Goal: Contribute content: Add original content to the website for others to see

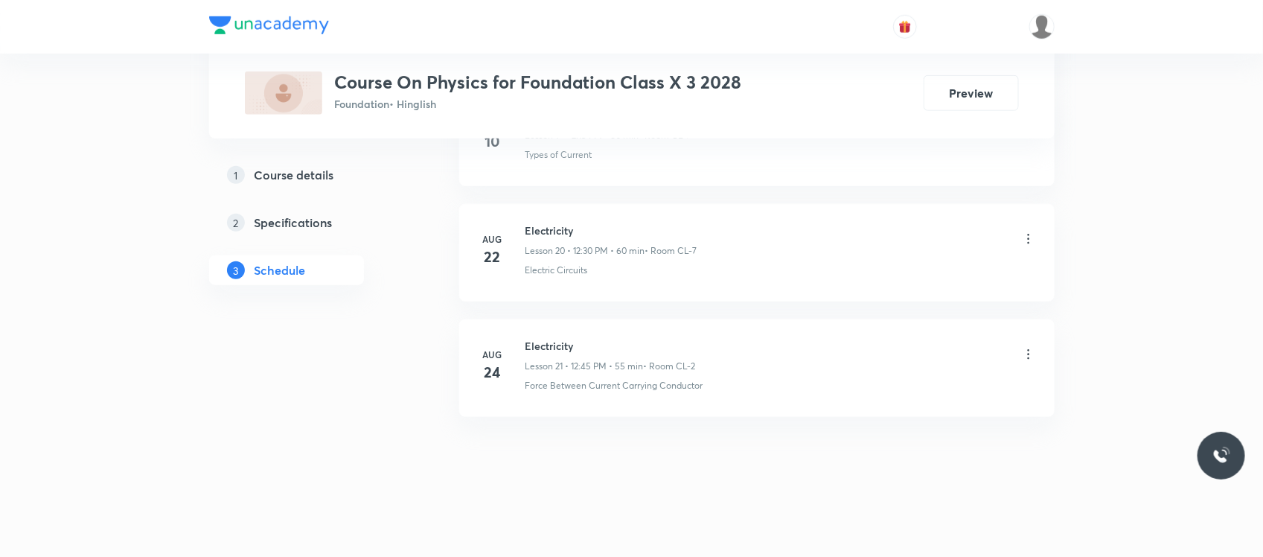
click at [553, 340] on h6 "Electricity" at bounding box center [611, 346] width 170 height 16
drag, startPoint x: 0, startPoint y: 0, endPoint x: 553, endPoint y: 340, distance: 649.4
click at [553, 340] on h6 "Electricity" at bounding box center [611, 346] width 170 height 16
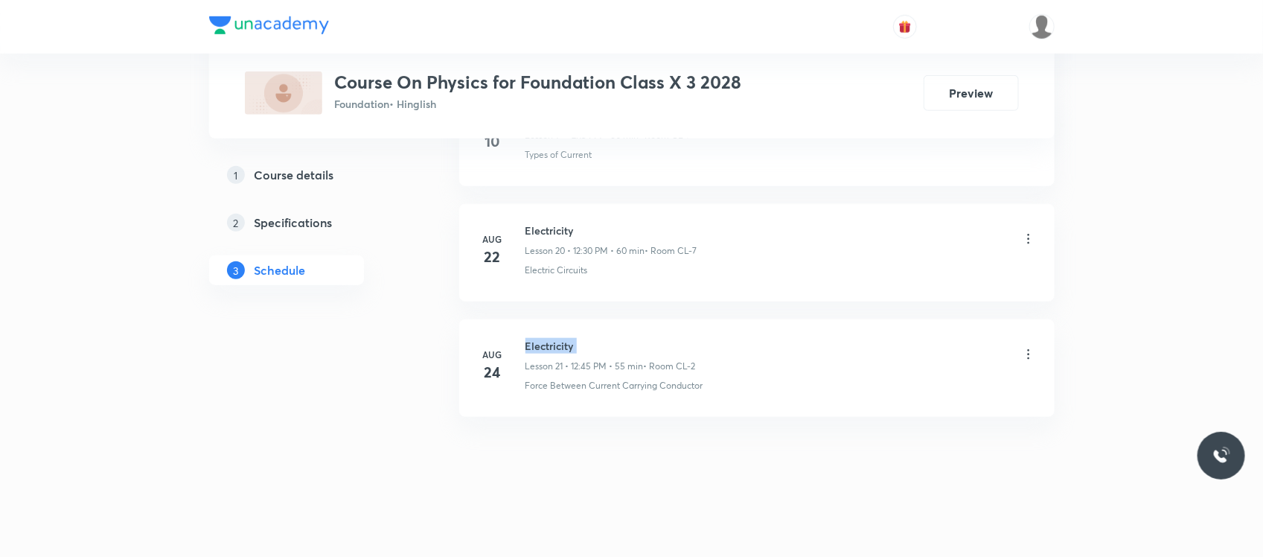
copy h6 "Electricity"
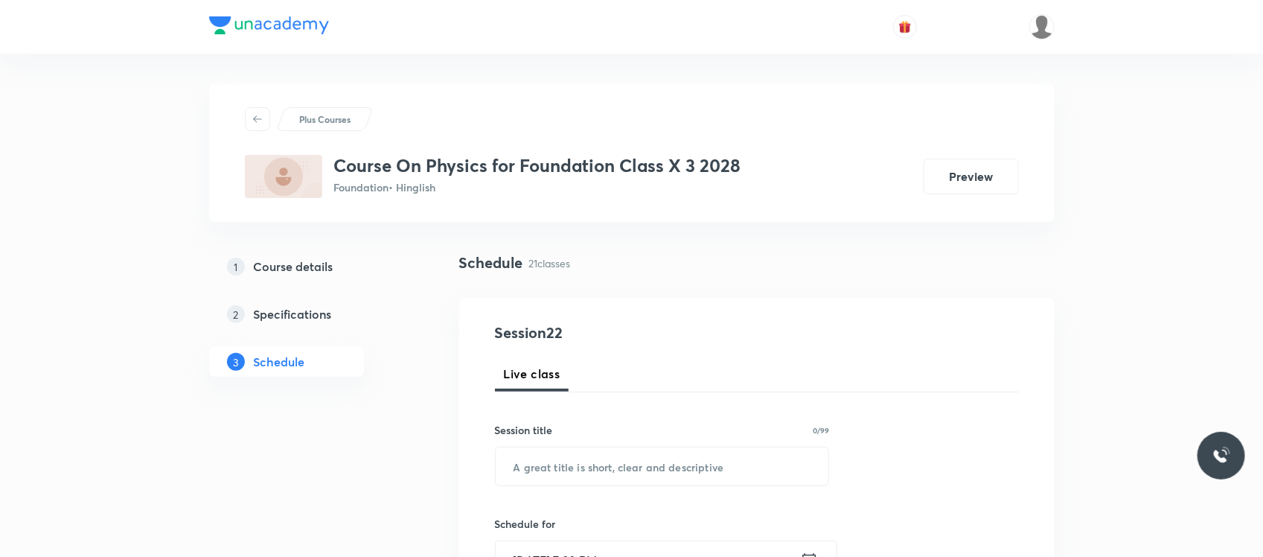
scroll to position [98, 0]
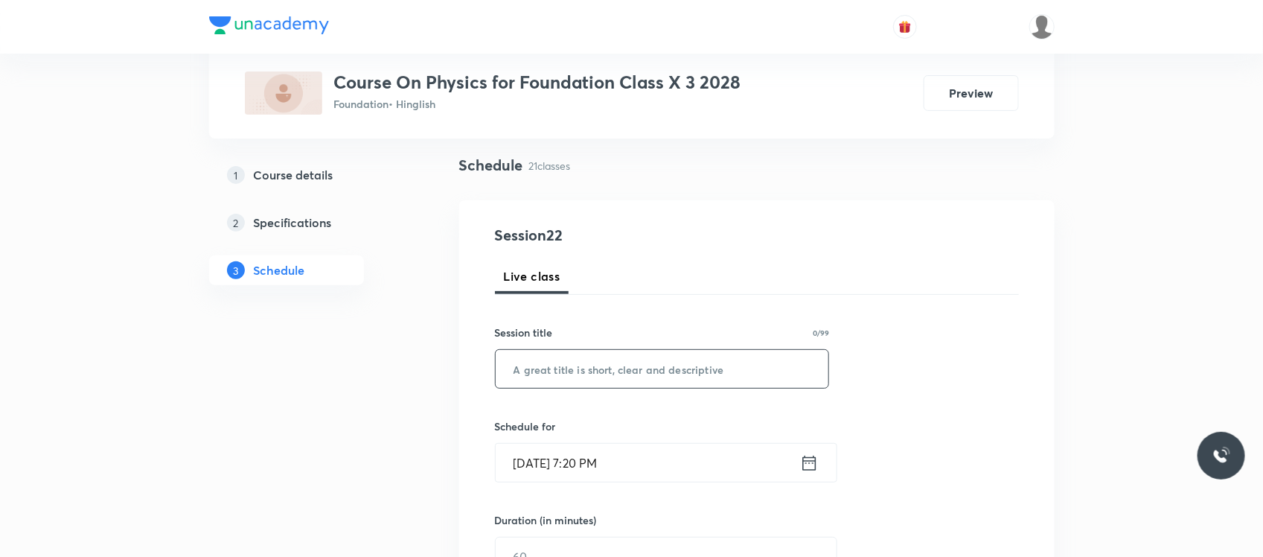
click at [564, 374] on input "text" at bounding box center [663, 369] width 334 height 38
paste input "Electricity"
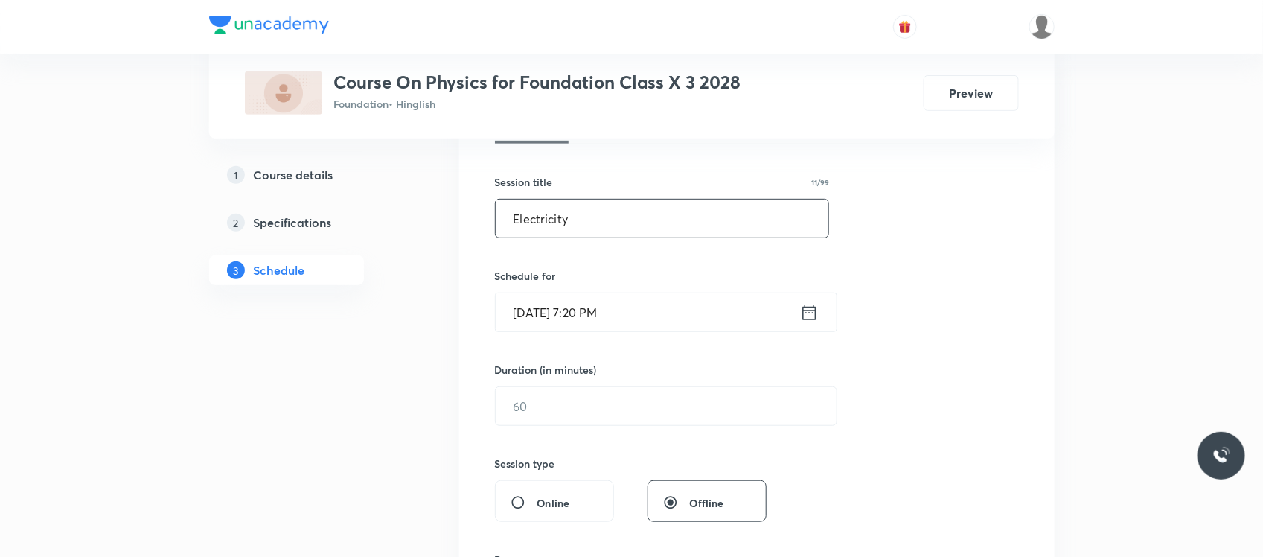
scroll to position [250, 0]
type input "Electricity"
click at [649, 309] on input "Aug 30, 2025, 7:20 PM" at bounding box center [648, 310] width 304 height 38
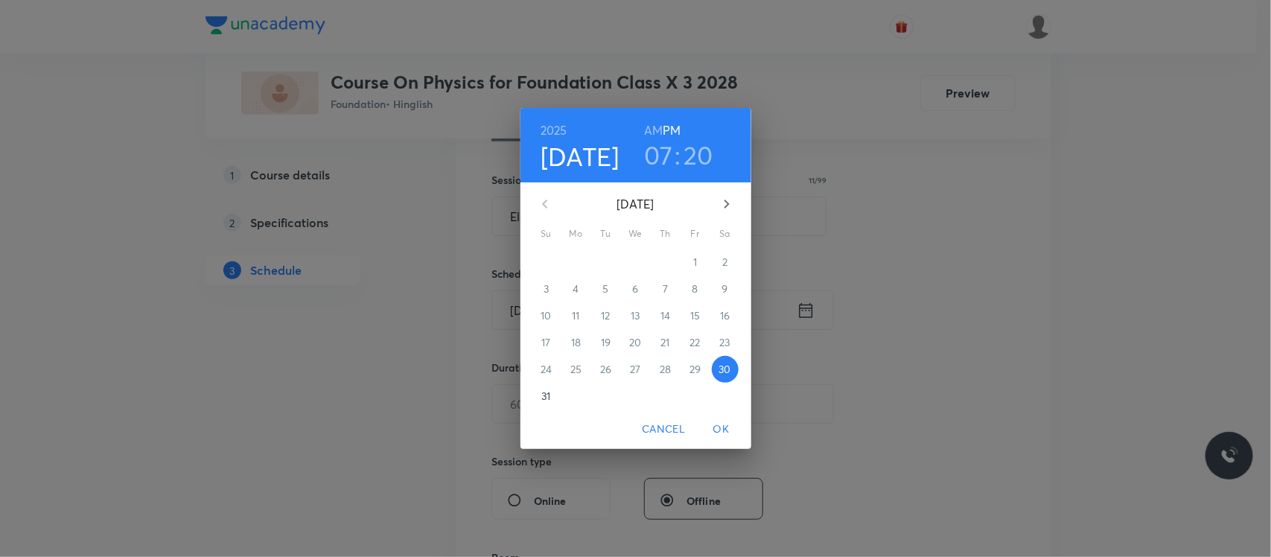
click at [545, 391] on p "31" at bounding box center [545, 396] width 9 height 15
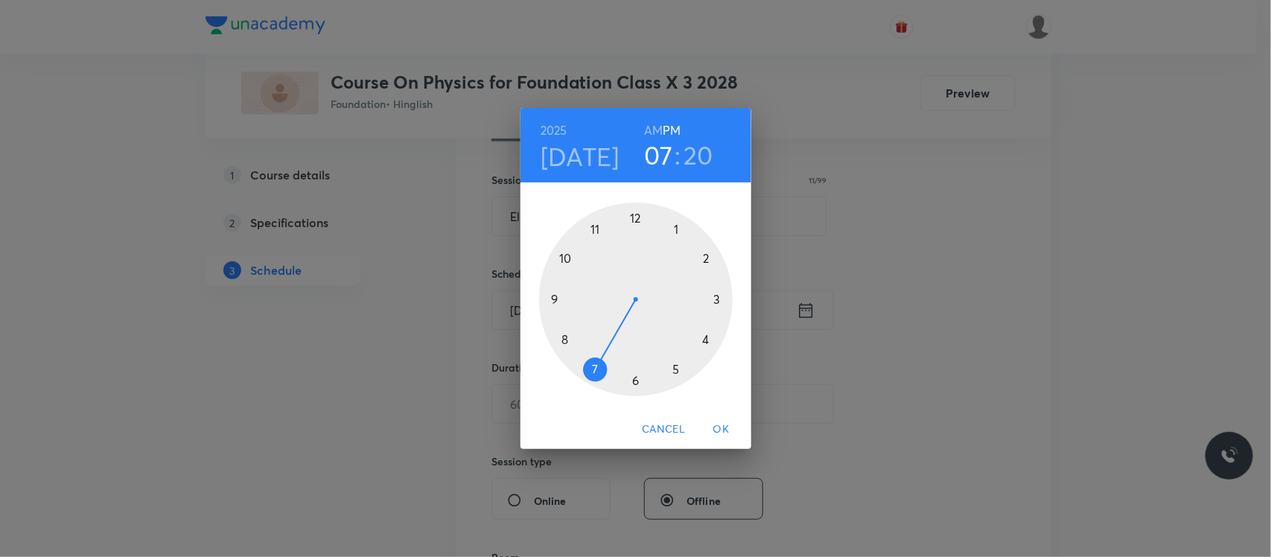
click at [649, 127] on h6 "AM" at bounding box center [653, 130] width 19 height 21
click at [567, 261] on div at bounding box center [636, 299] width 194 height 194
click at [631, 380] on div at bounding box center [636, 299] width 194 height 194
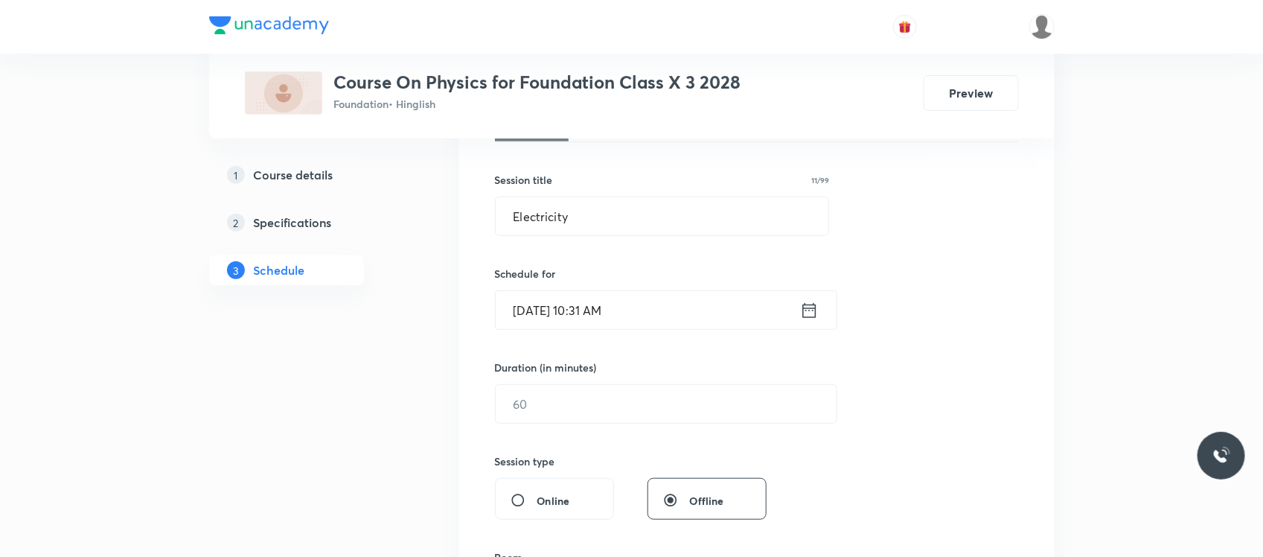
click at [634, 314] on input "Aug 31, 2025, 10:31 AM" at bounding box center [648, 310] width 304 height 38
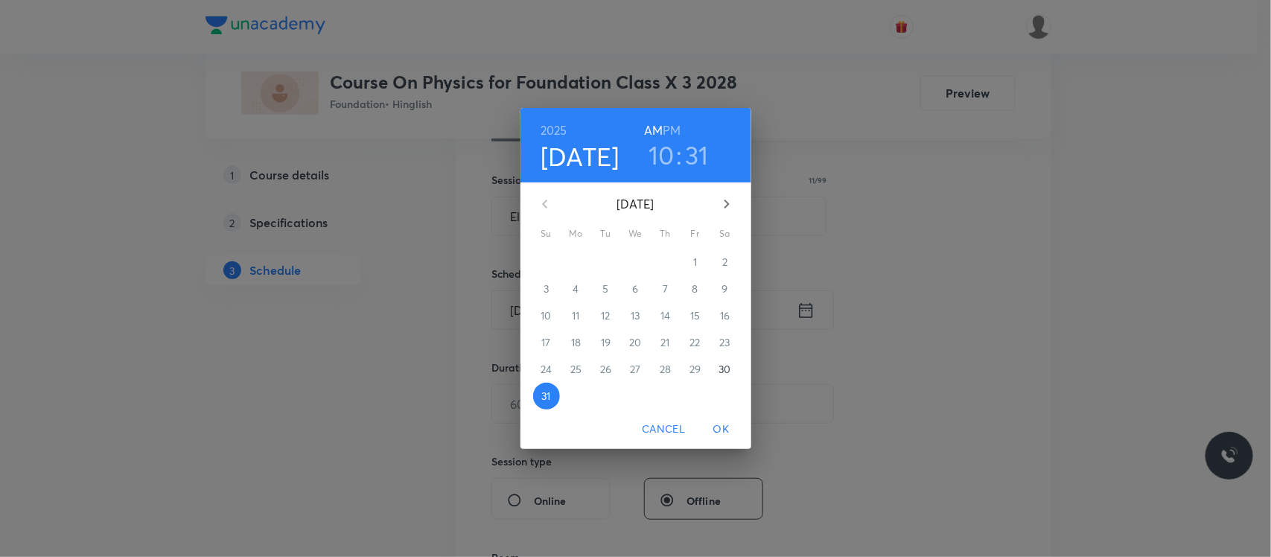
click at [698, 158] on h3 "31" at bounding box center [697, 154] width 24 height 31
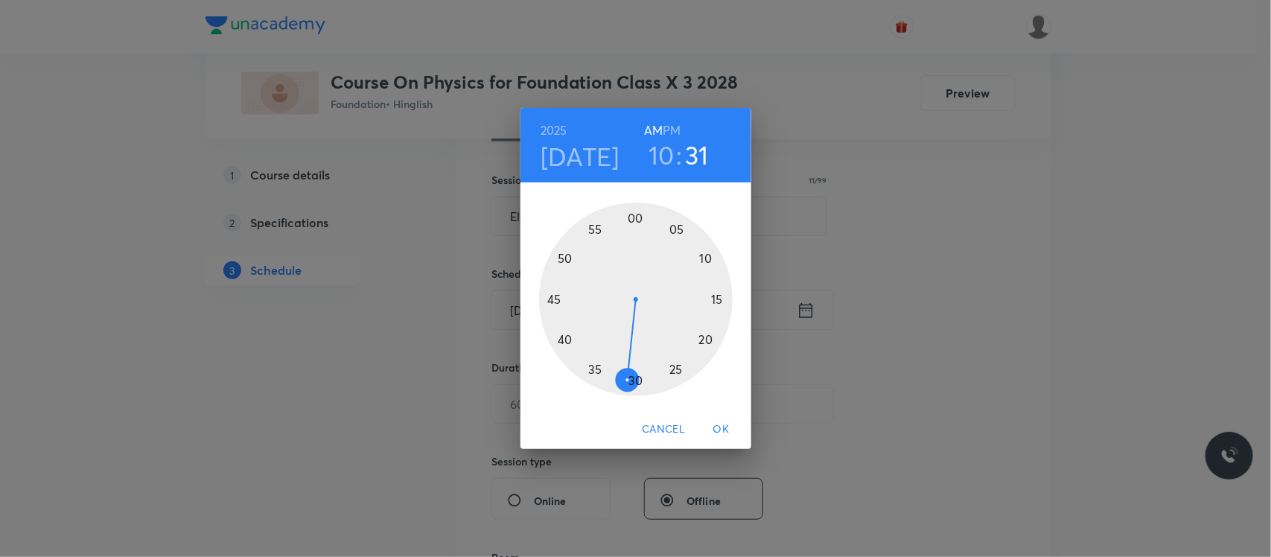
click at [638, 382] on div at bounding box center [636, 299] width 194 height 194
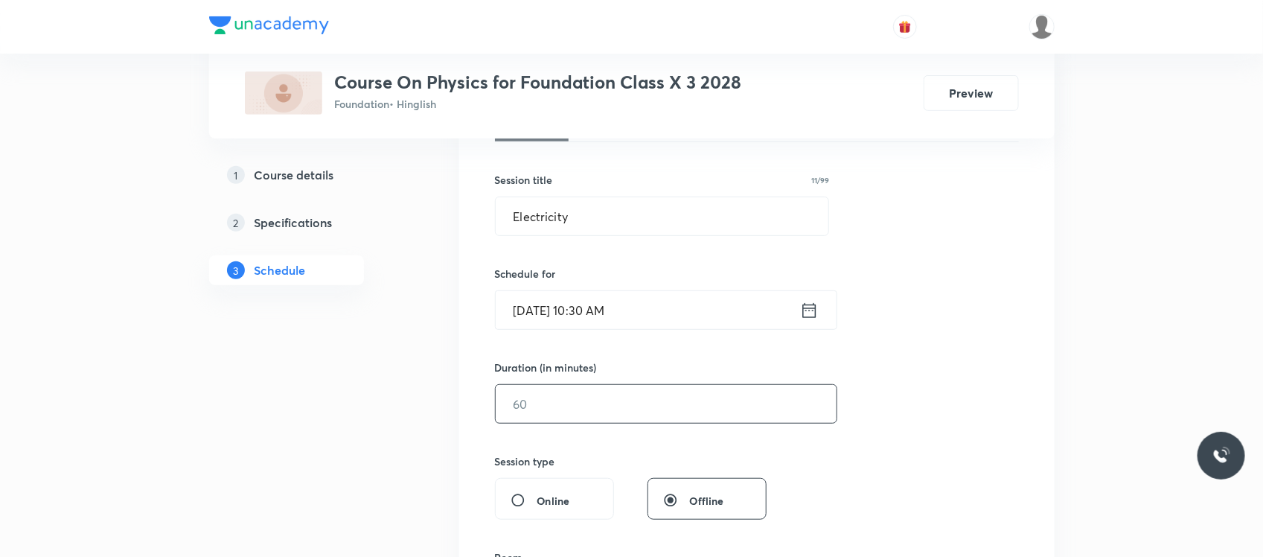
click at [604, 398] on input "text" at bounding box center [666, 404] width 341 height 38
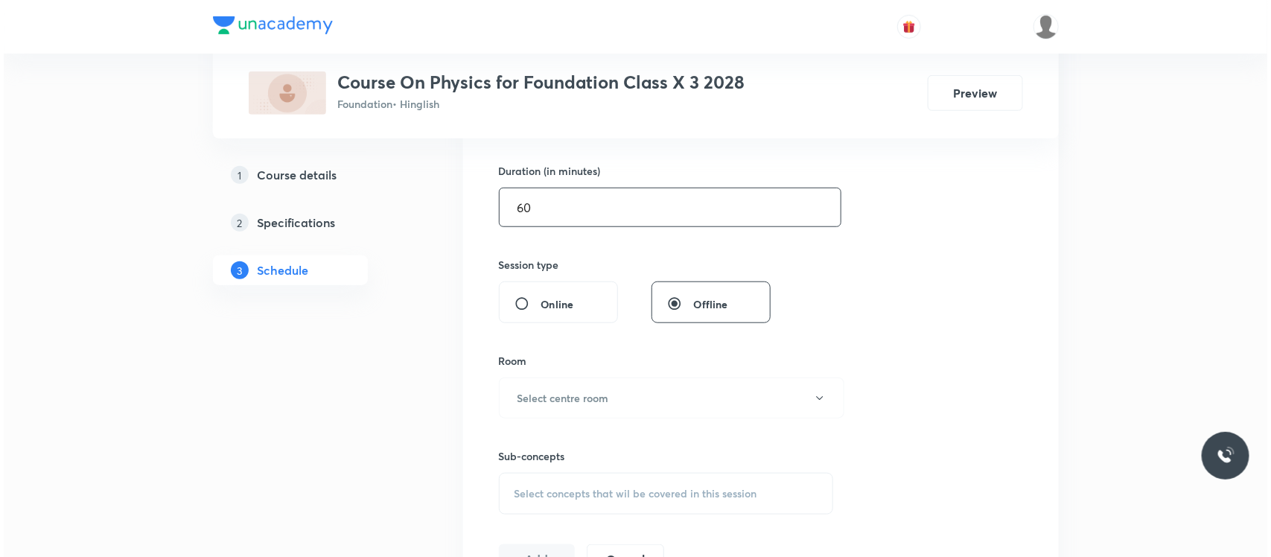
scroll to position [447, 0]
type input "60"
click at [608, 380] on button "Select centre room" at bounding box center [667, 397] width 345 height 41
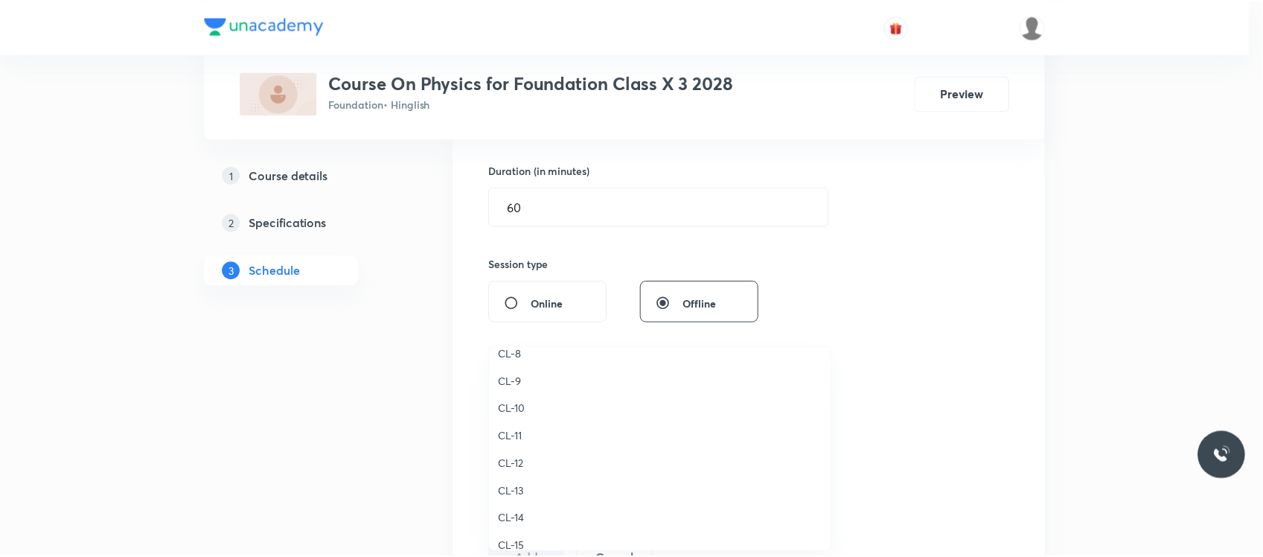
scroll to position [594, 0]
click at [523, 357] on span "CL-7" at bounding box center [664, 352] width 326 height 16
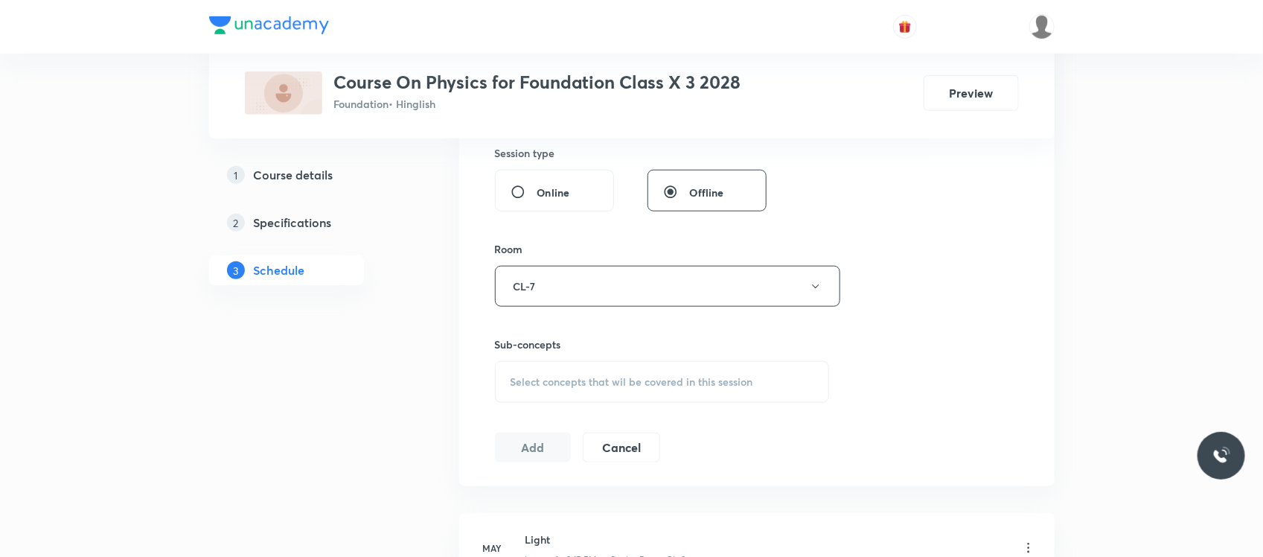
scroll to position [587, 0]
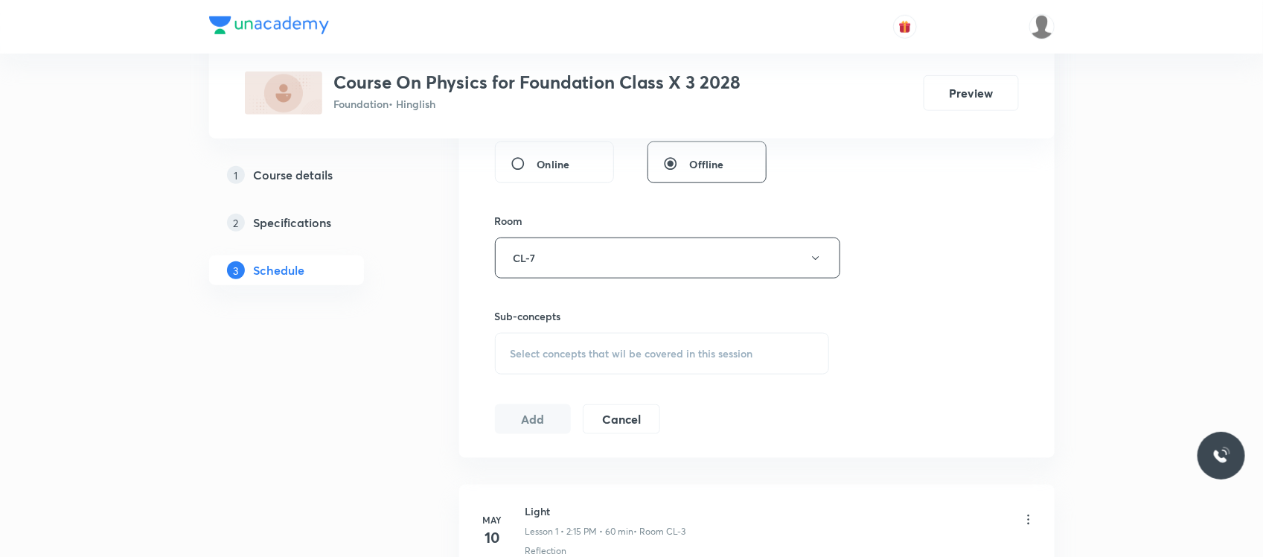
click at [551, 367] on div "Select concepts that wil be covered in this session" at bounding box center [662, 354] width 335 height 42
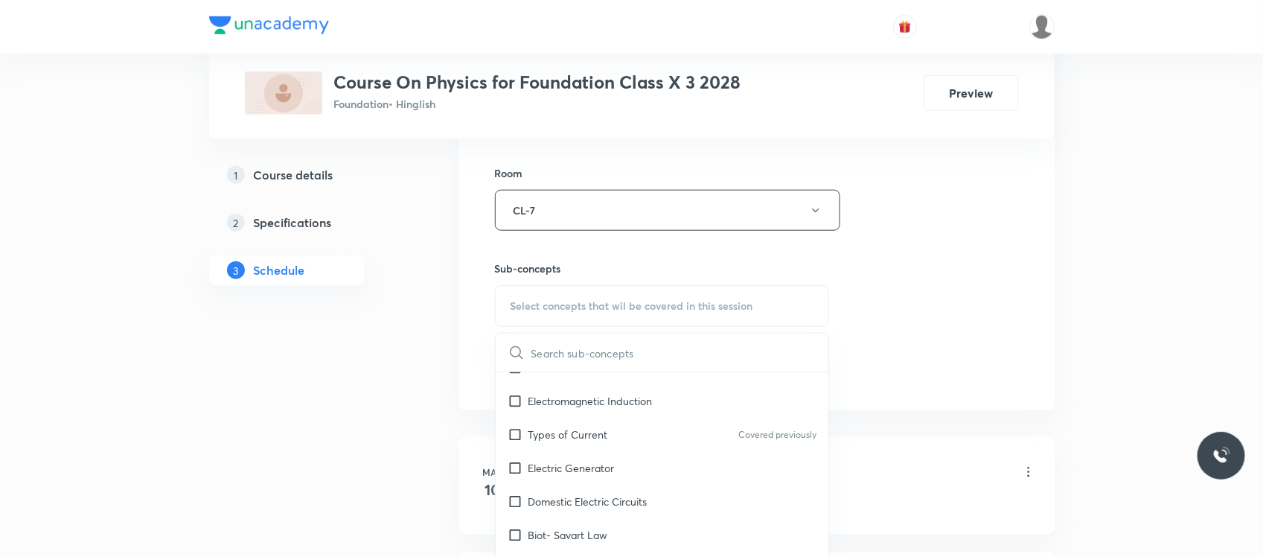
scroll to position [1149, 0]
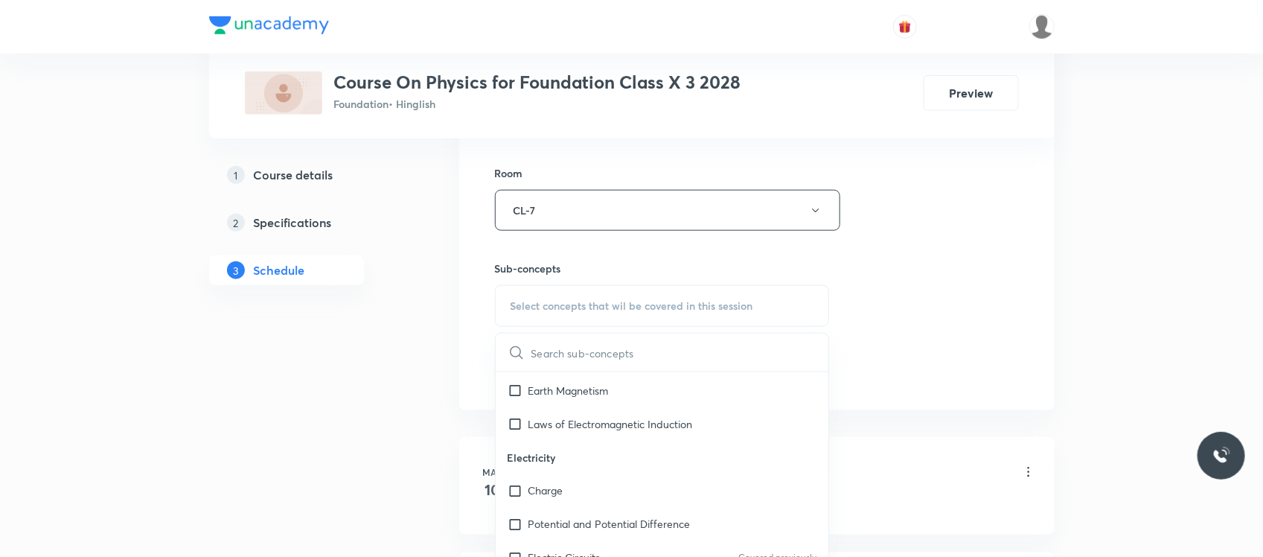
click at [575, 441] on p "Electricity" at bounding box center [663, 457] width 334 height 33
click at [562, 483] on p "Charge" at bounding box center [546, 491] width 35 height 16
checkbox input "true"
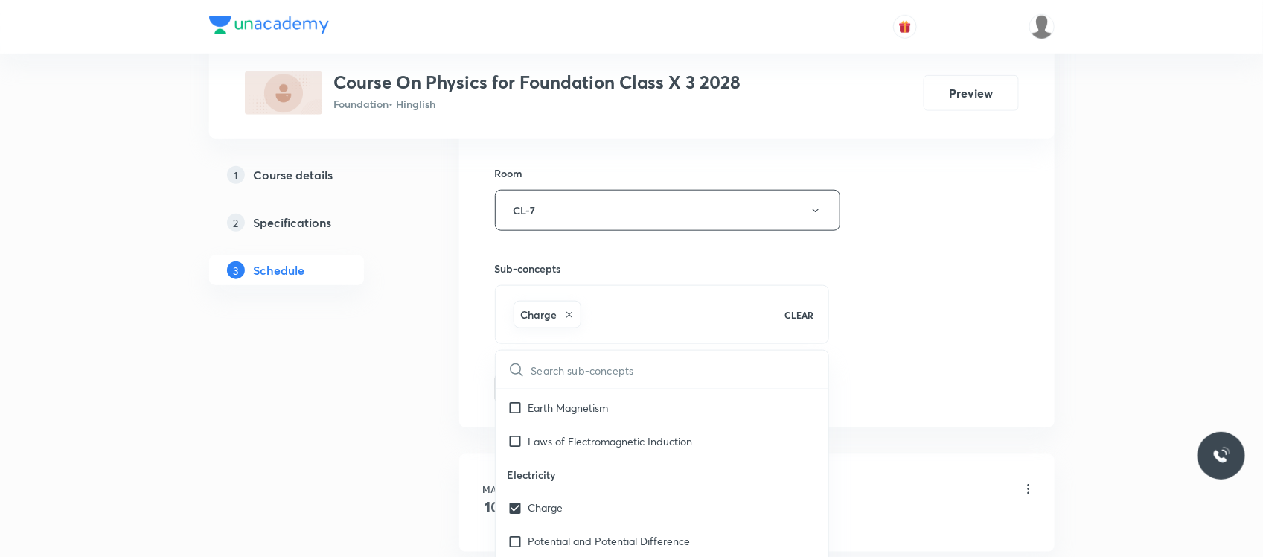
drag, startPoint x: 421, startPoint y: 448, endPoint x: 401, endPoint y: 361, distance: 89.6
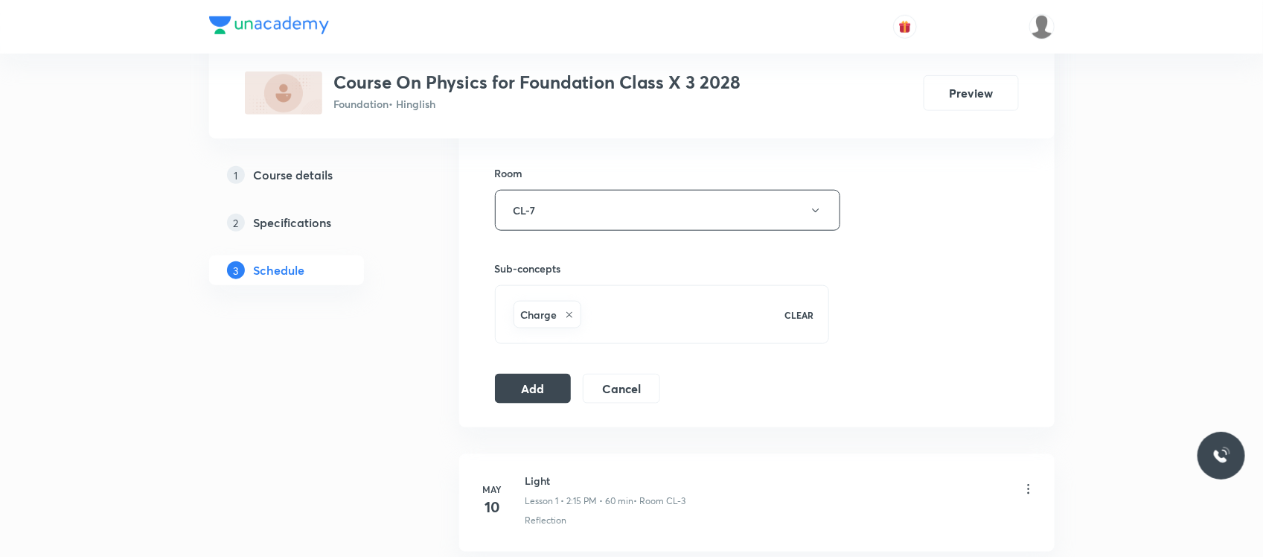
click at [497, 391] on button "Add" at bounding box center [533, 387] width 77 height 30
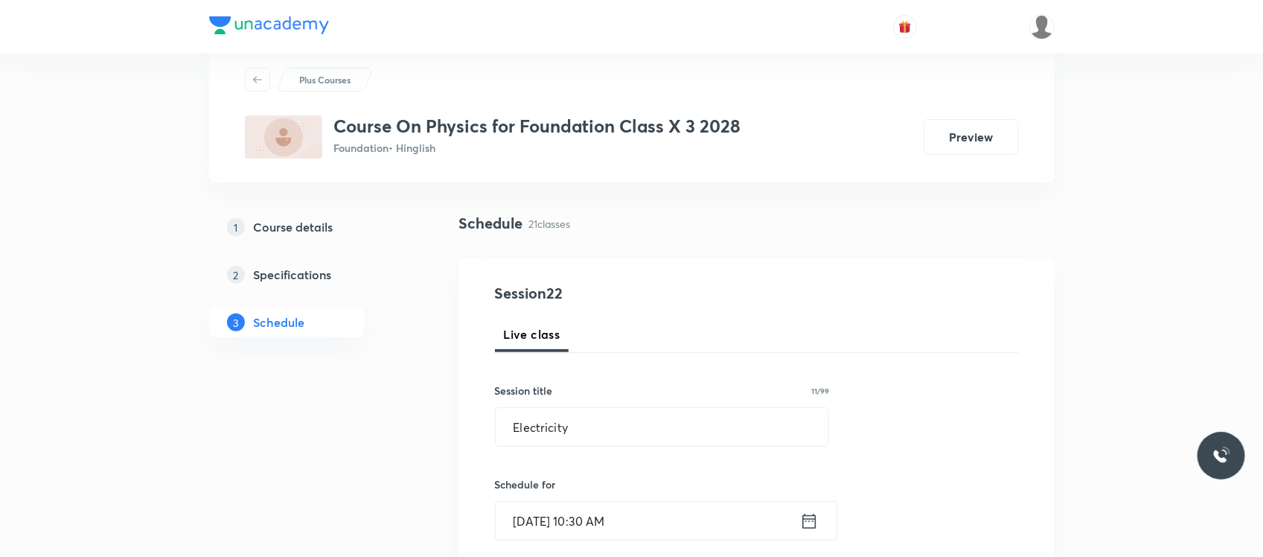
scroll to position [0, 0]
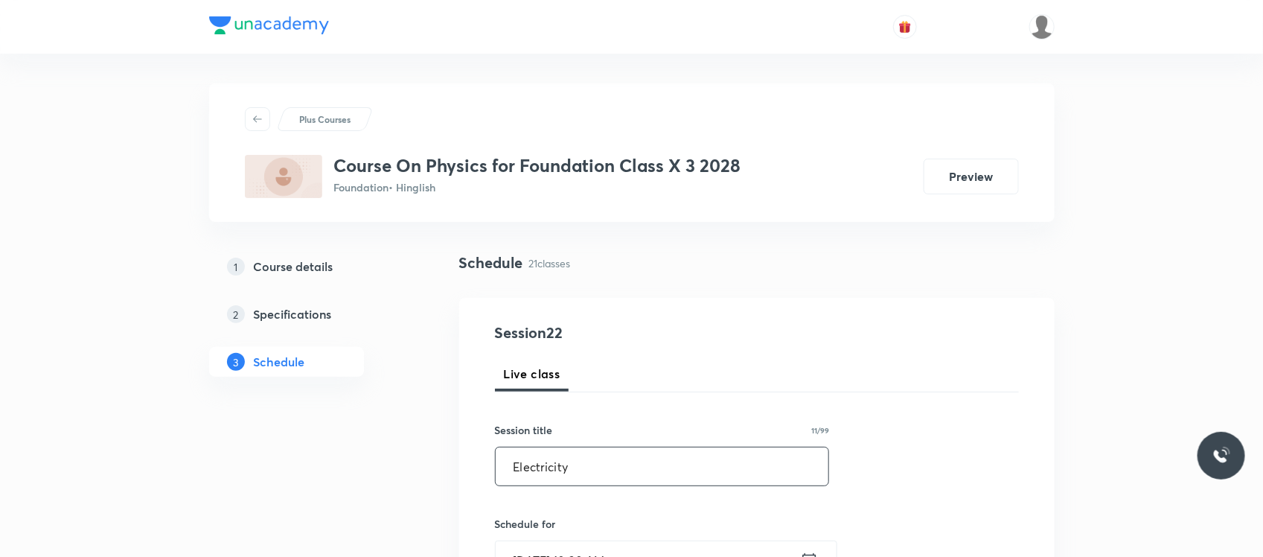
click at [553, 471] on input "Electricity" at bounding box center [663, 466] width 334 height 38
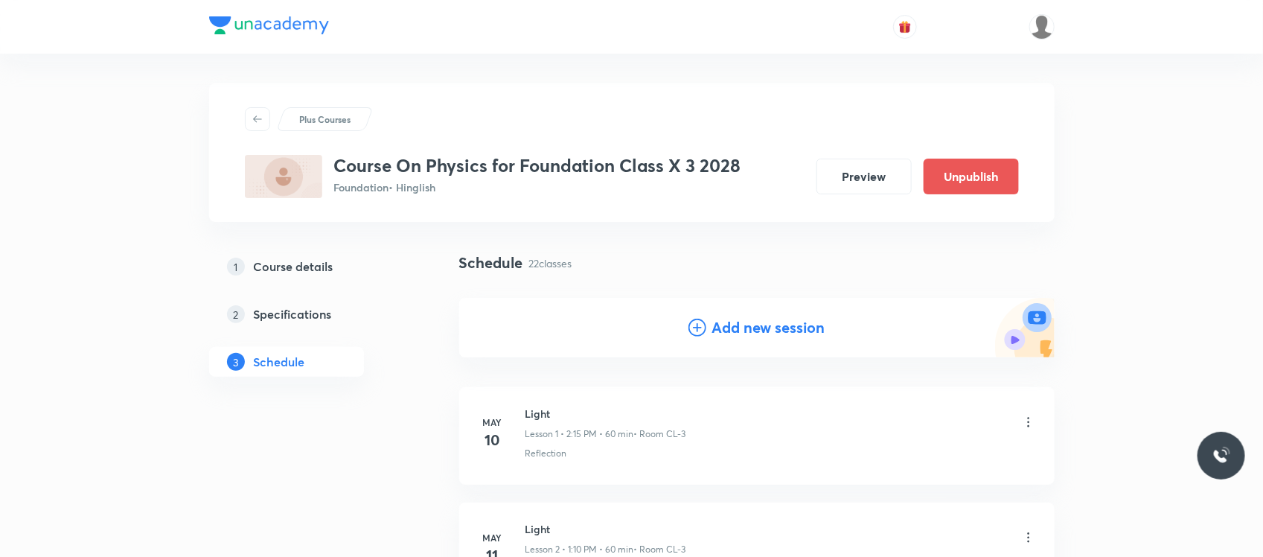
scroll to position [62, 0]
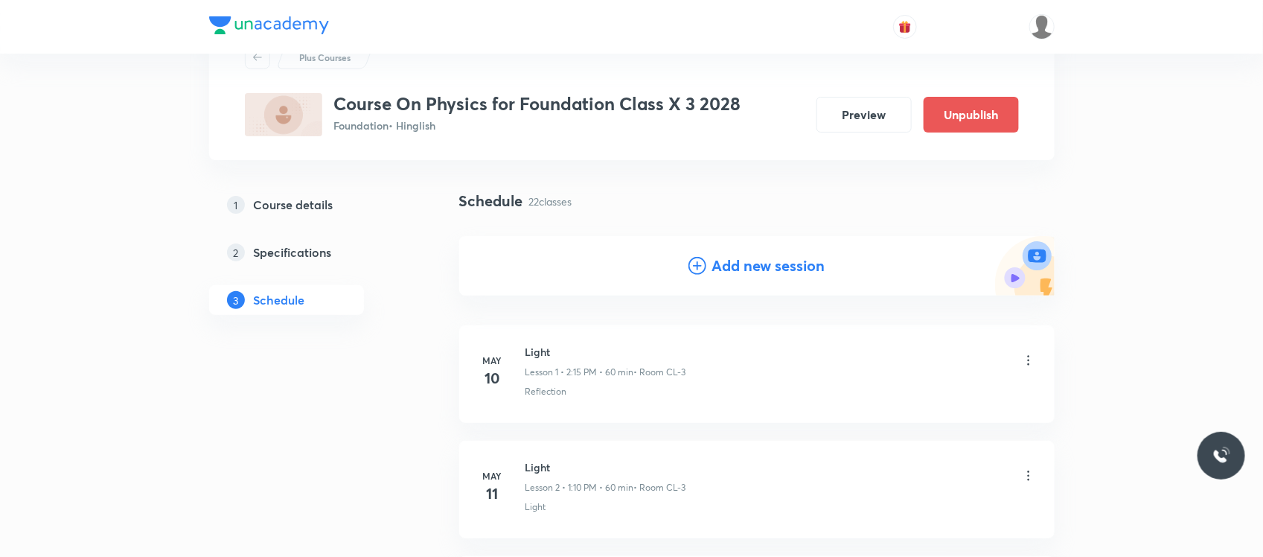
click at [745, 258] on h4 "Add new session" at bounding box center [768, 266] width 113 height 22
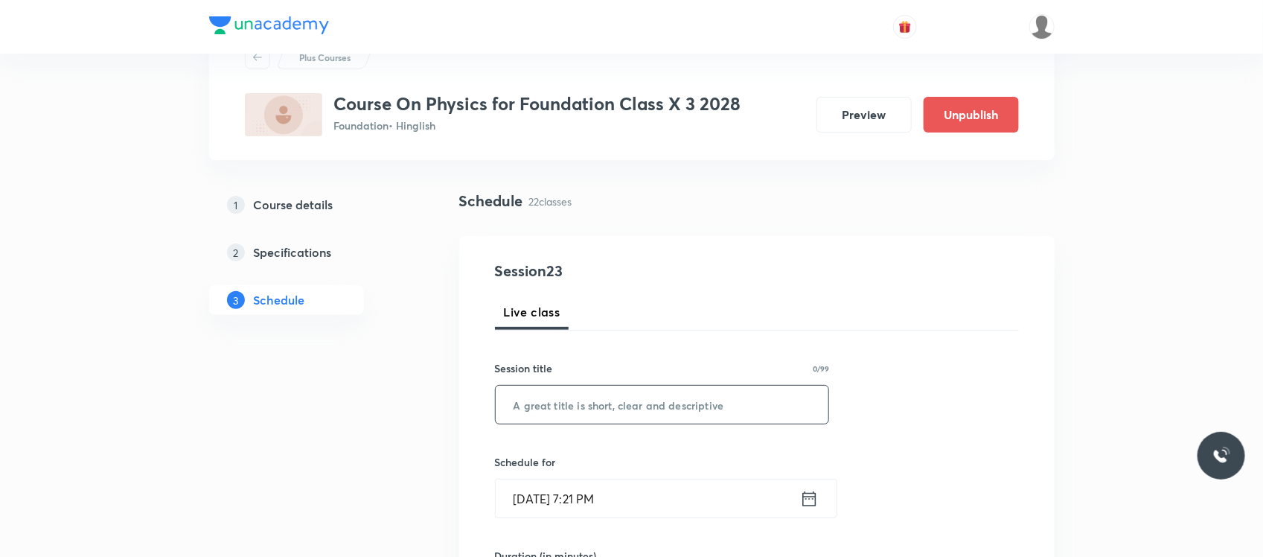
click at [566, 399] on input "text" at bounding box center [663, 405] width 334 height 38
paste input "Electricity"
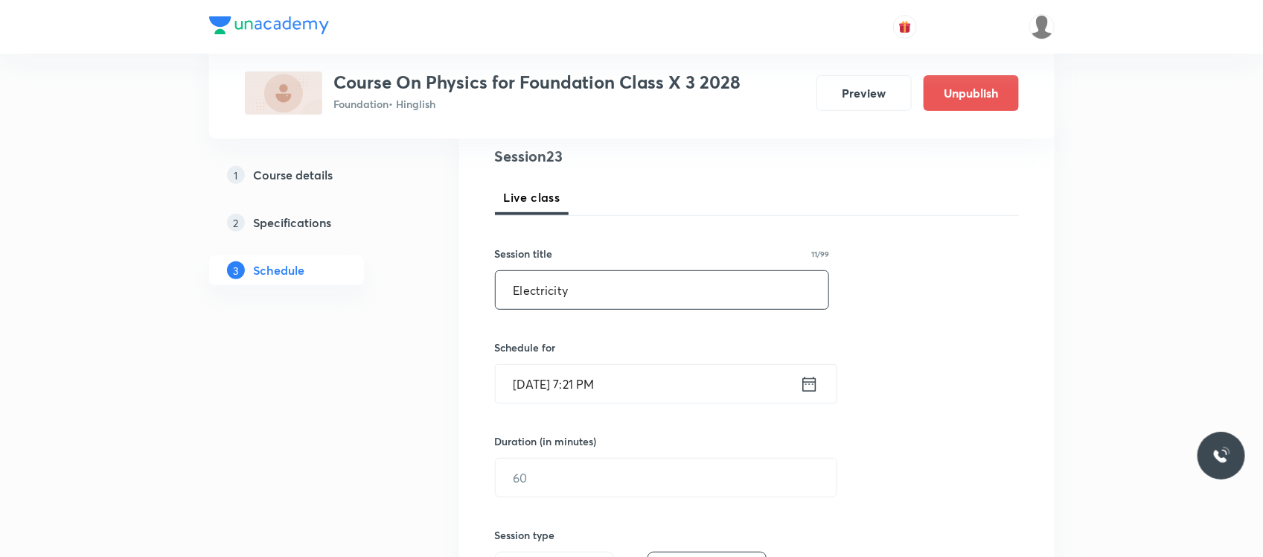
scroll to position [179, 0]
type input "Electricity"
click at [592, 383] on input "Aug 30, 2025, 7:21 PM" at bounding box center [648, 382] width 304 height 38
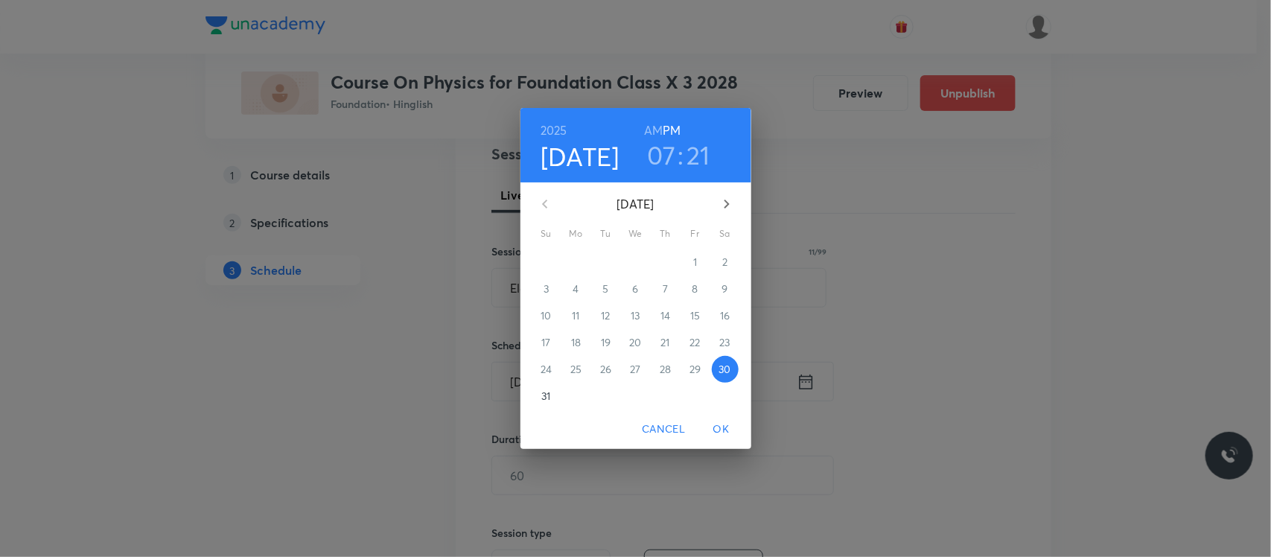
click at [544, 398] on p "31" at bounding box center [545, 396] width 9 height 15
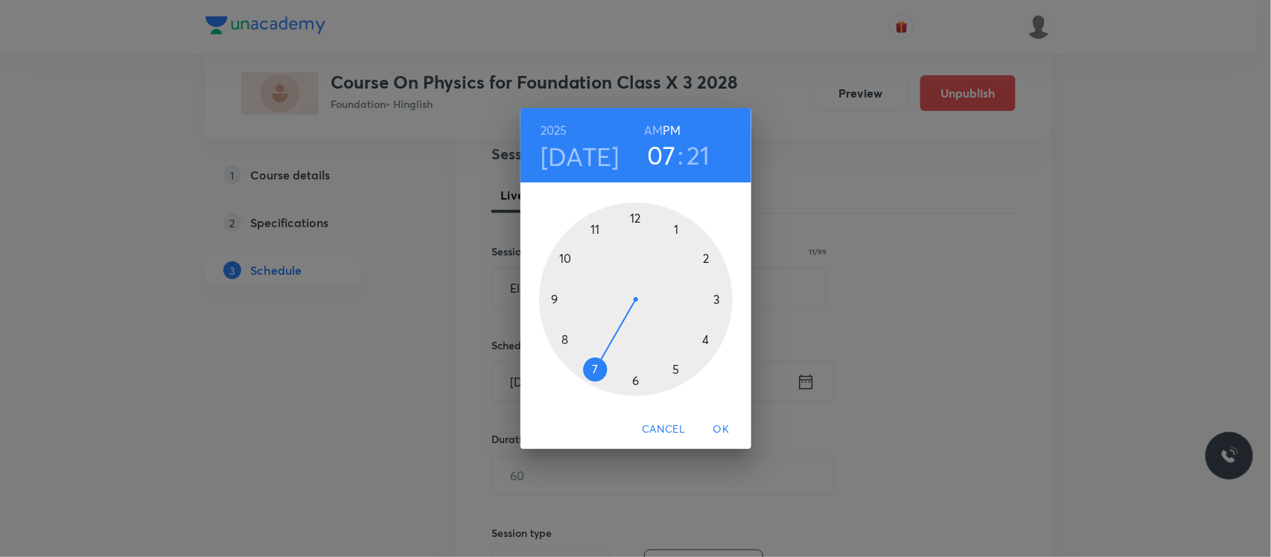
click at [678, 228] on div at bounding box center [636, 299] width 194 height 194
click at [704, 261] on div at bounding box center [636, 299] width 194 height 194
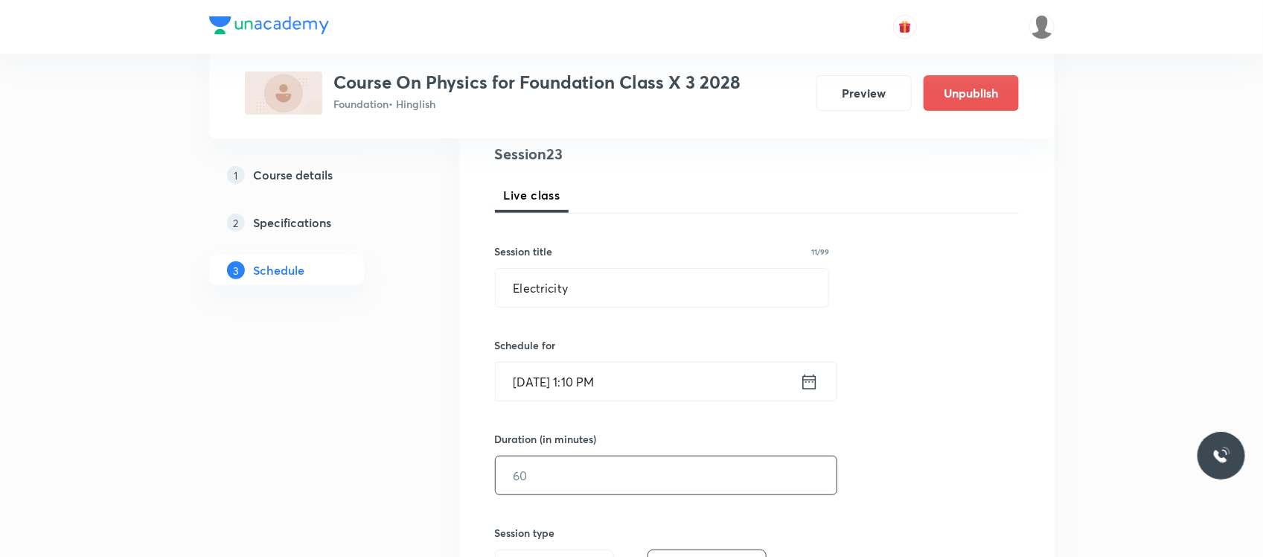
click at [598, 469] on input "text" at bounding box center [666, 475] width 341 height 38
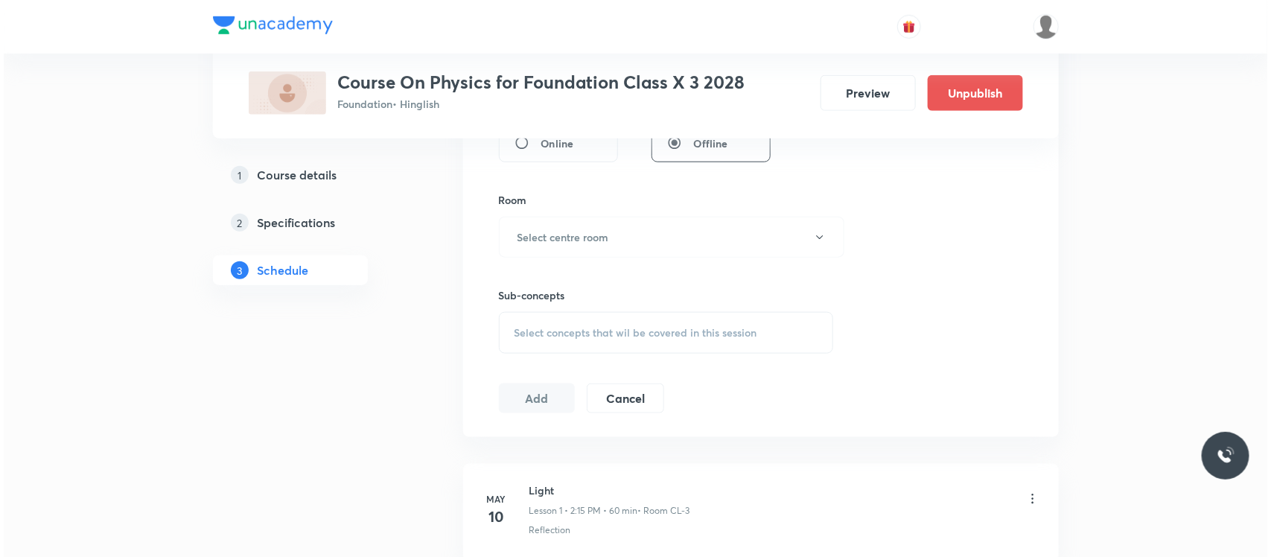
scroll to position [612, 0]
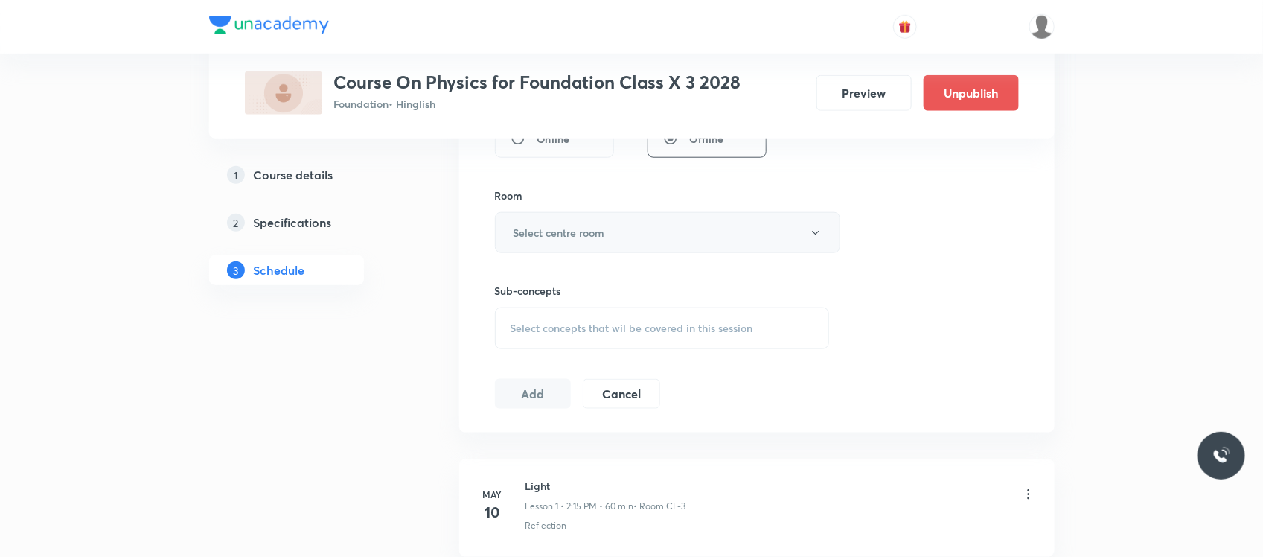
type input "60"
click at [646, 239] on button "Select centre room" at bounding box center [667, 232] width 345 height 41
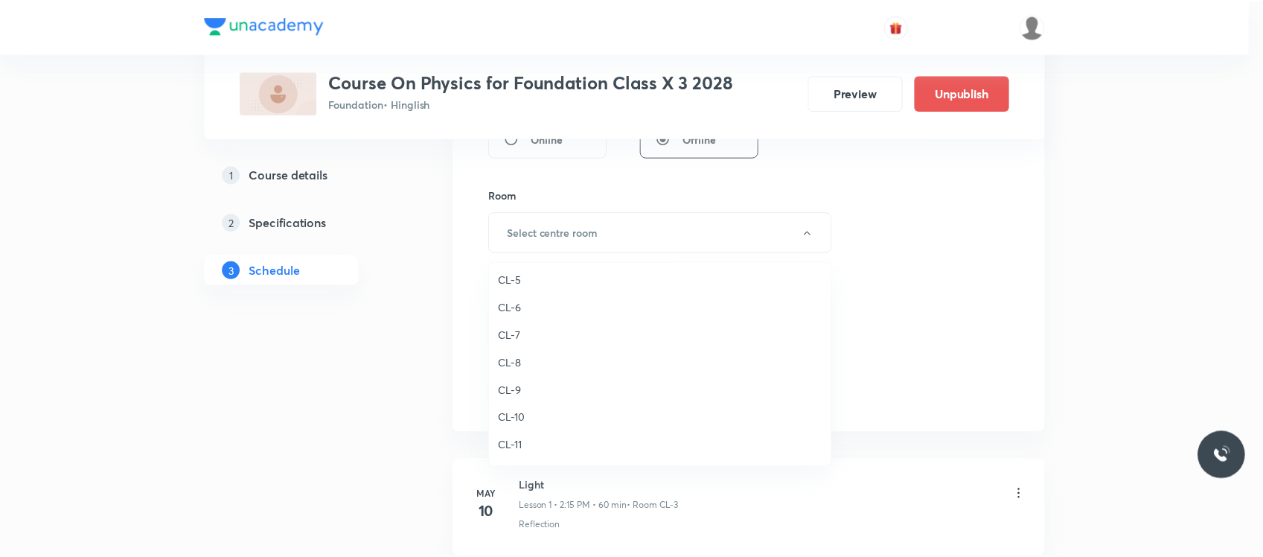
scroll to position [520, 0]
click at [525, 336] on span "CL-7" at bounding box center [664, 342] width 326 height 16
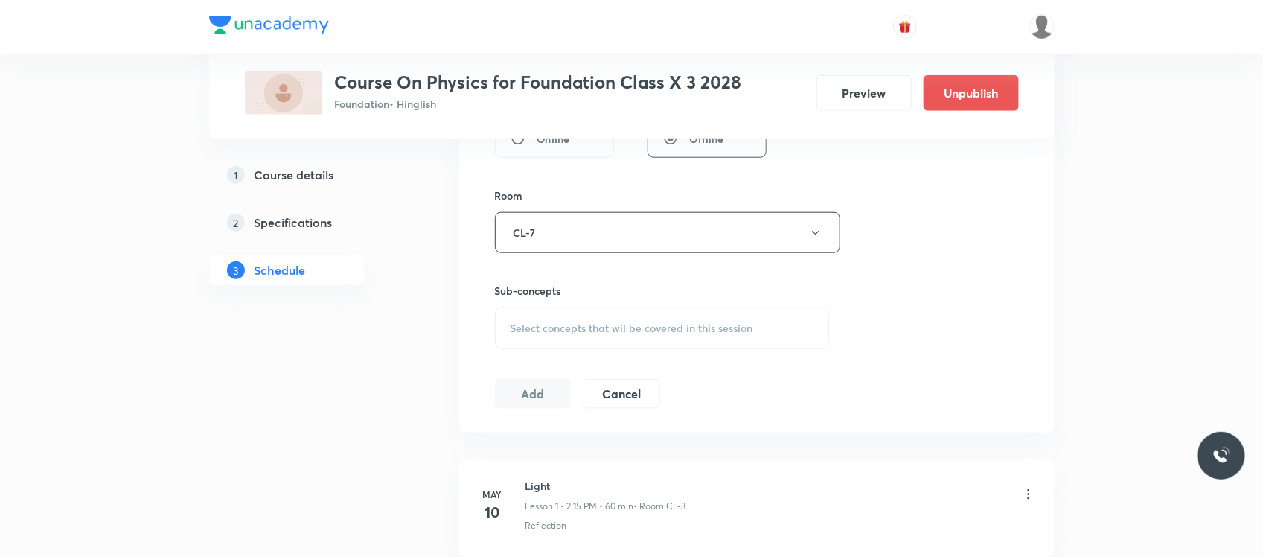
click at [556, 334] on span "Select concepts that wil be covered in this session" at bounding box center [632, 328] width 243 height 12
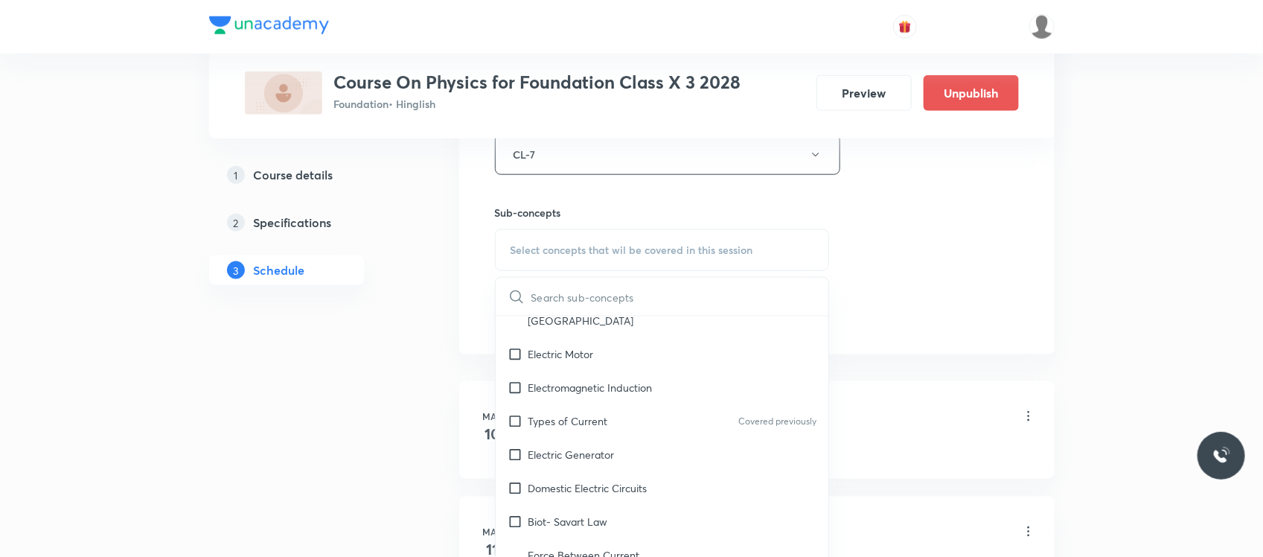
scroll to position [846, 0]
click at [564, 413] on div "Types of Current Covered previously" at bounding box center [663, 419] width 334 height 33
checkbox input "true"
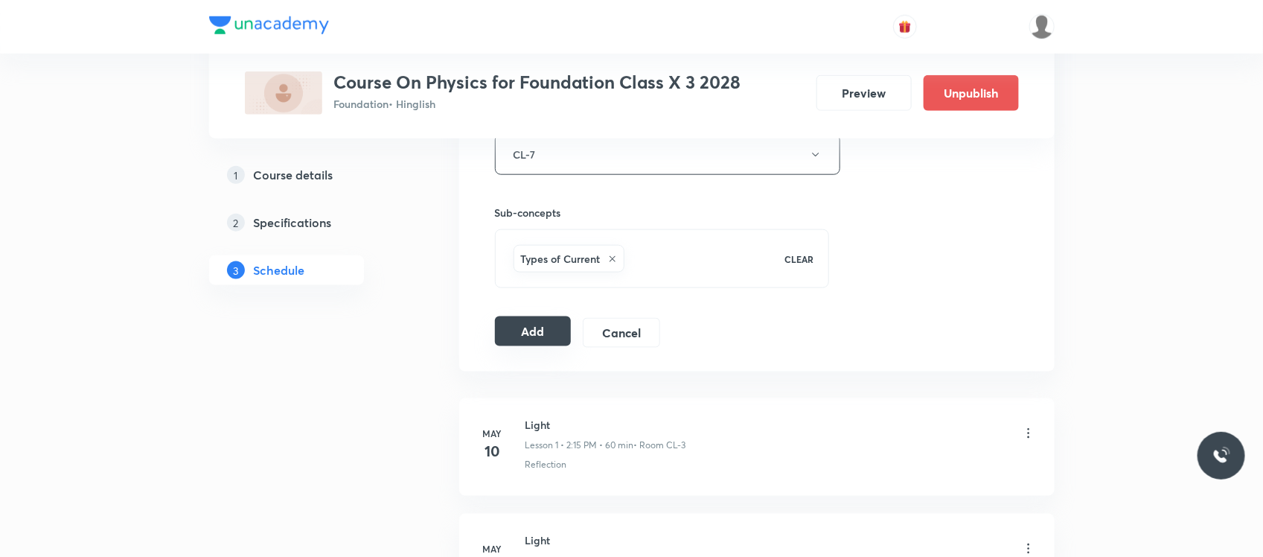
click at [514, 337] on button "Add" at bounding box center [533, 331] width 77 height 30
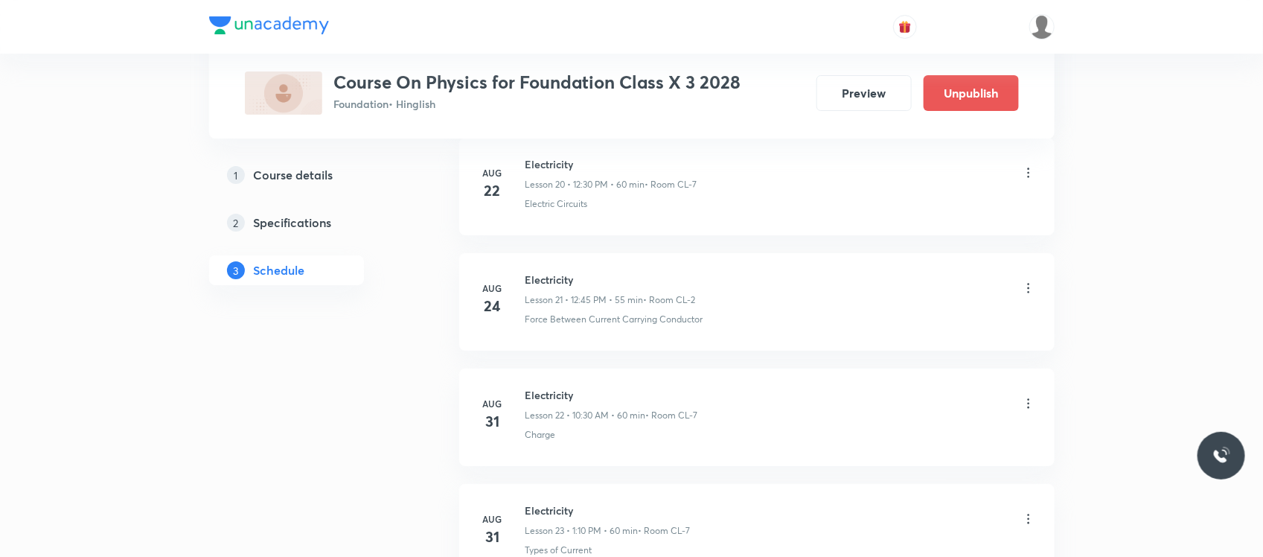
scroll to position [2613, 0]
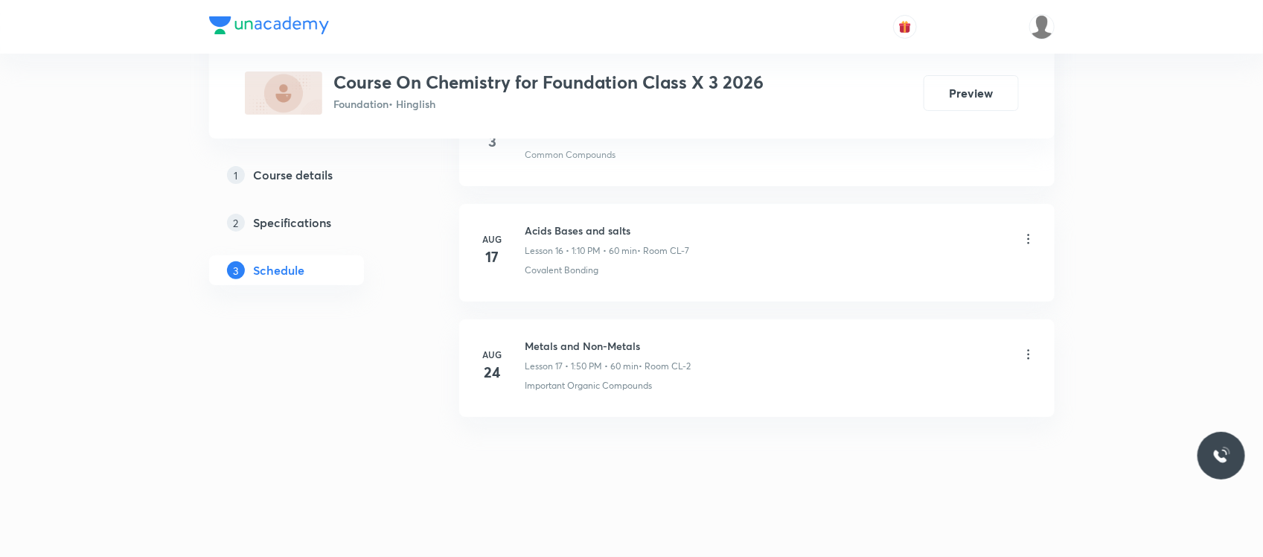
click at [611, 333] on li "Aug 24 Metals and Non-Metals Lesson 17 • 1:50 PM • 60 min • Room CL-2 Important…" at bounding box center [757, 368] width 596 height 98
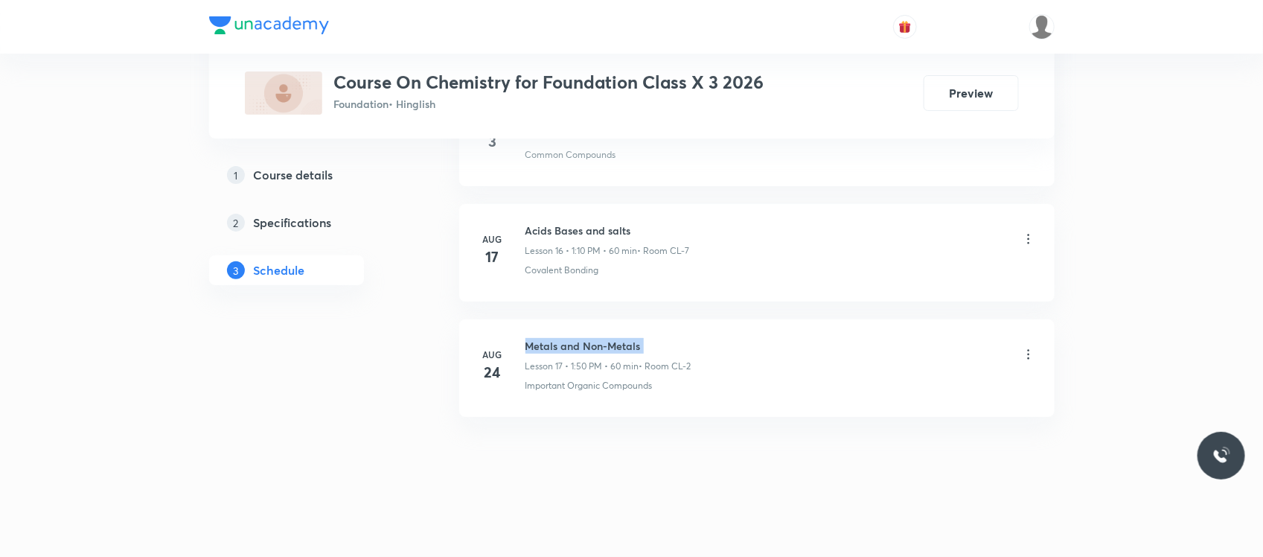
copy h6 "Metals and Non-Metals"
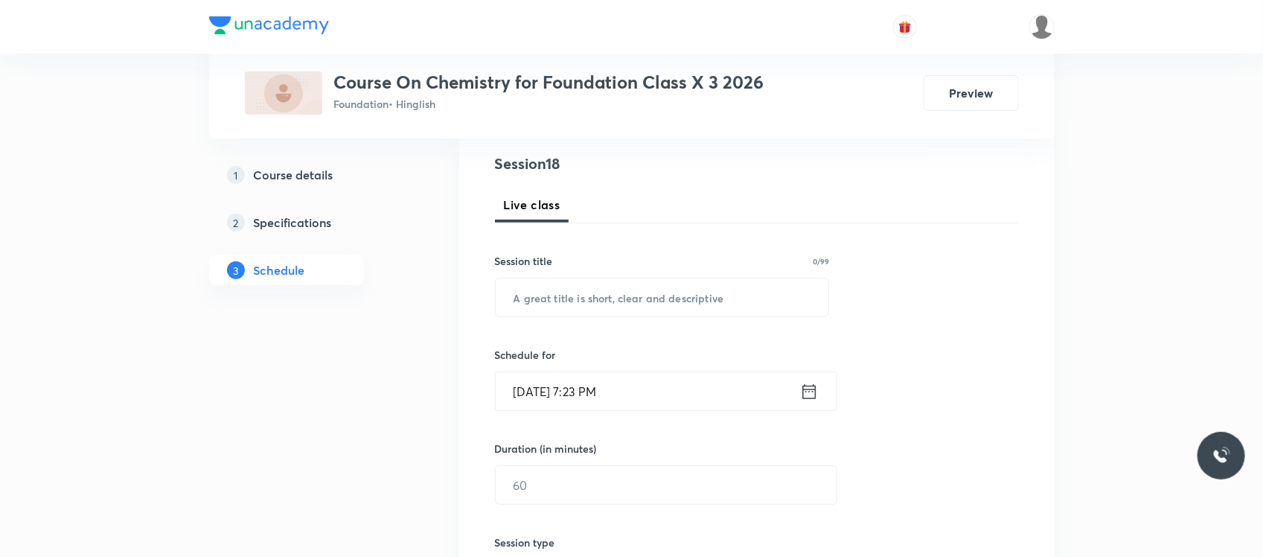
scroll to position [171, 0]
click at [610, 287] on input "text" at bounding box center [663, 295] width 334 height 38
paste input "Metals and Non-Metals"
click at [610, 287] on input "Metals and Non-Metals" at bounding box center [663, 295] width 334 height 38
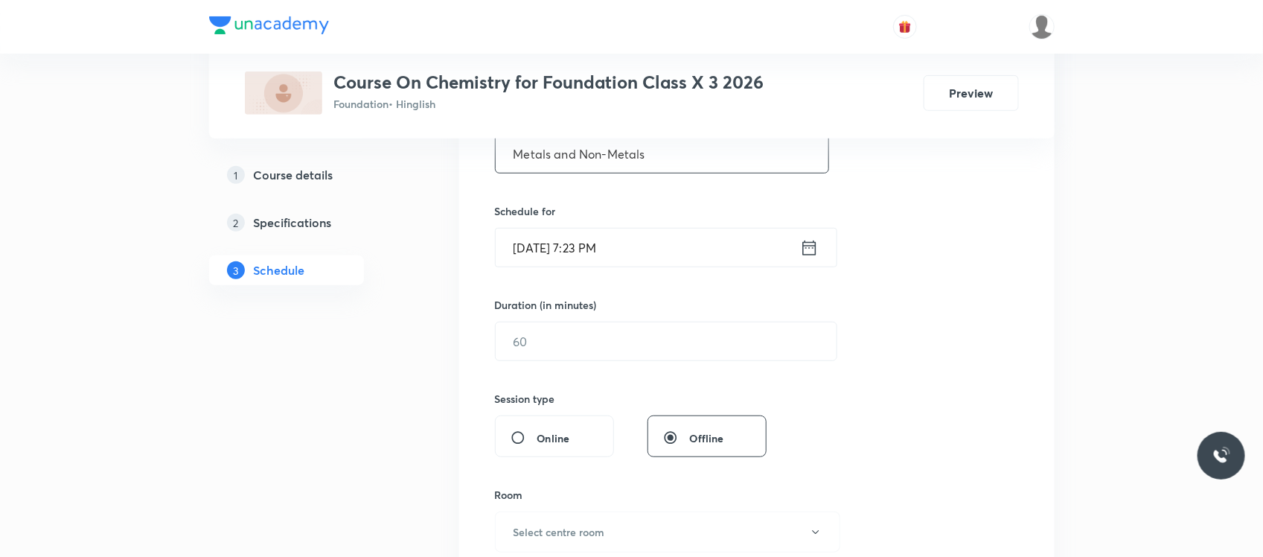
scroll to position [314, 0]
type input "Metals and Non-Metals"
click at [656, 240] on input "Aug 30, 2025, 7:23 PM" at bounding box center [648, 246] width 304 height 38
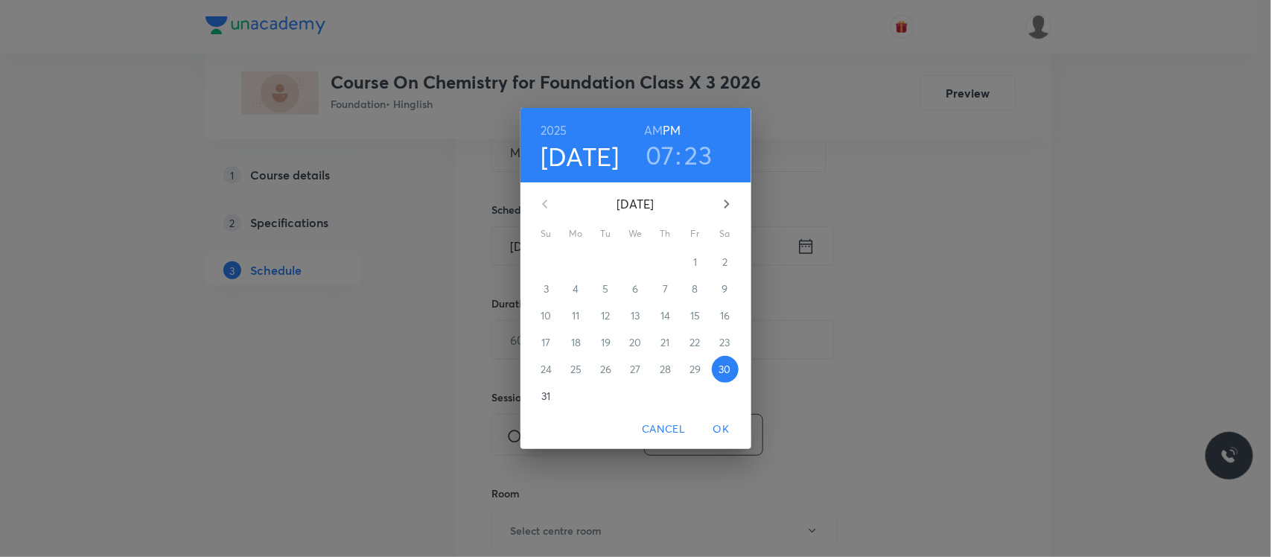
click at [546, 396] on p "31" at bounding box center [545, 396] width 9 height 15
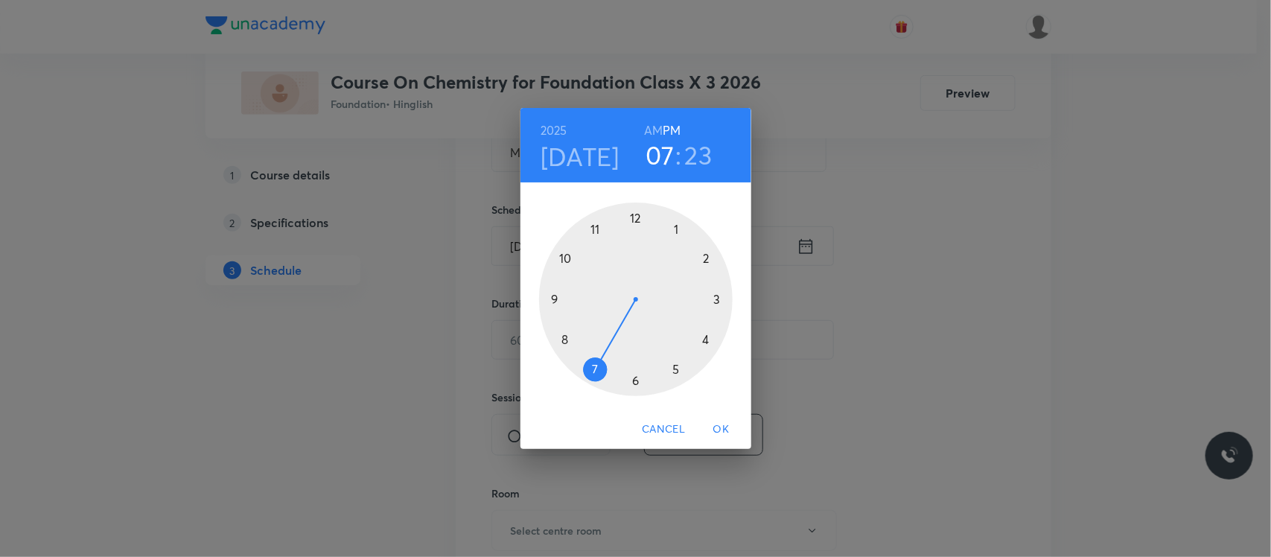
click at [655, 117] on div "2025 Aug 31 07 : 23 AM PM" at bounding box center [635, 145] width 231 height 74
click at [652, 127] on h6 "AM" at bounding box center [653, 130] width 19 height 21
click at [593, 231] on div at bounding box center [636, 299] width 194 height 194
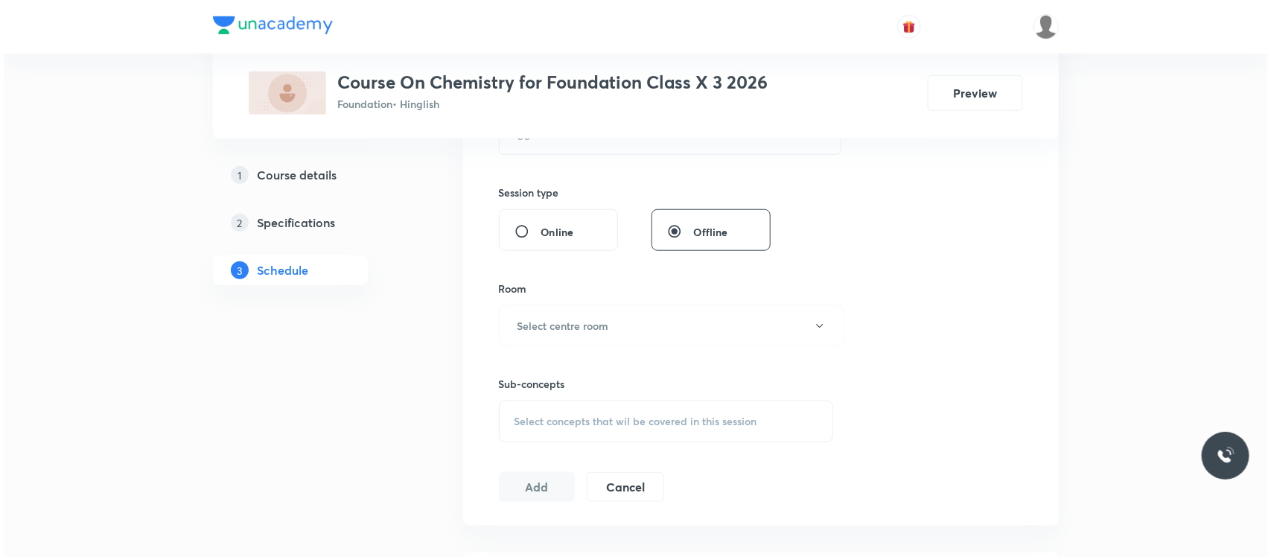
scroll to position [544, 0]
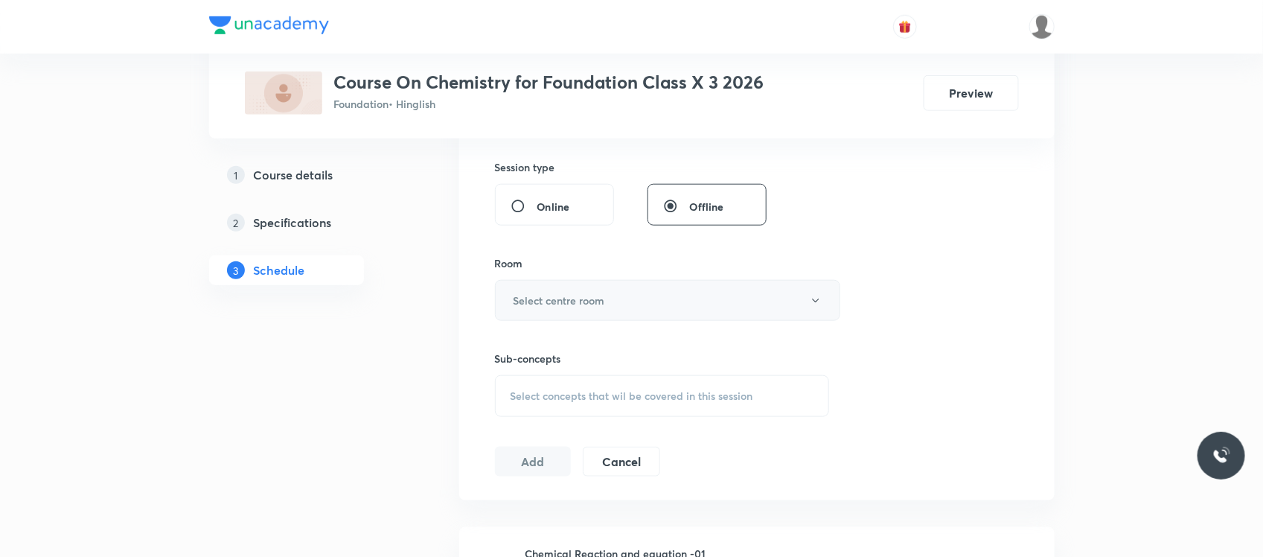
click at [567, 292] on button "Select centre room" at bounding box center [667, 300] width 345 height 41
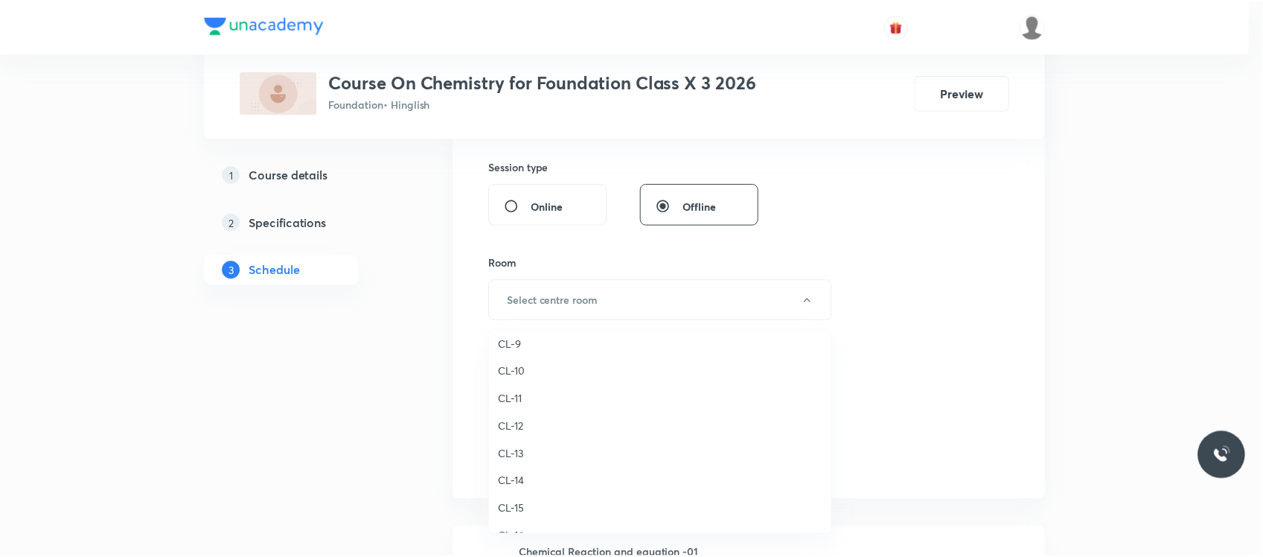
scroll to position [558, 0]
click at [521, 366] on span "CL-7" at bounding box center [664, 371] width 326 height 16
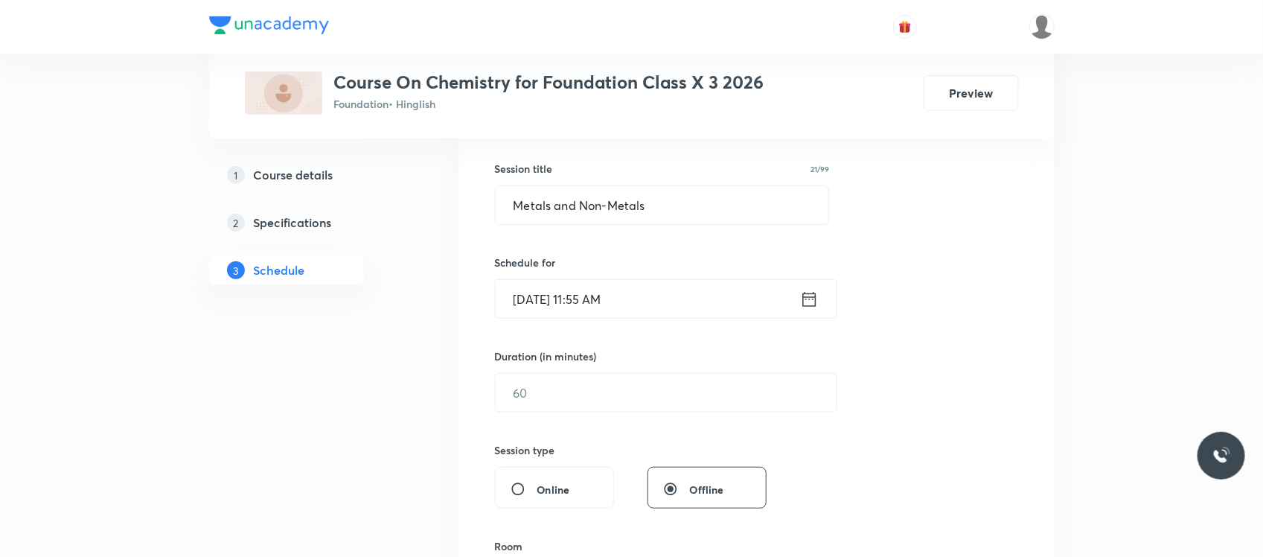
scroll to position [243, 0]
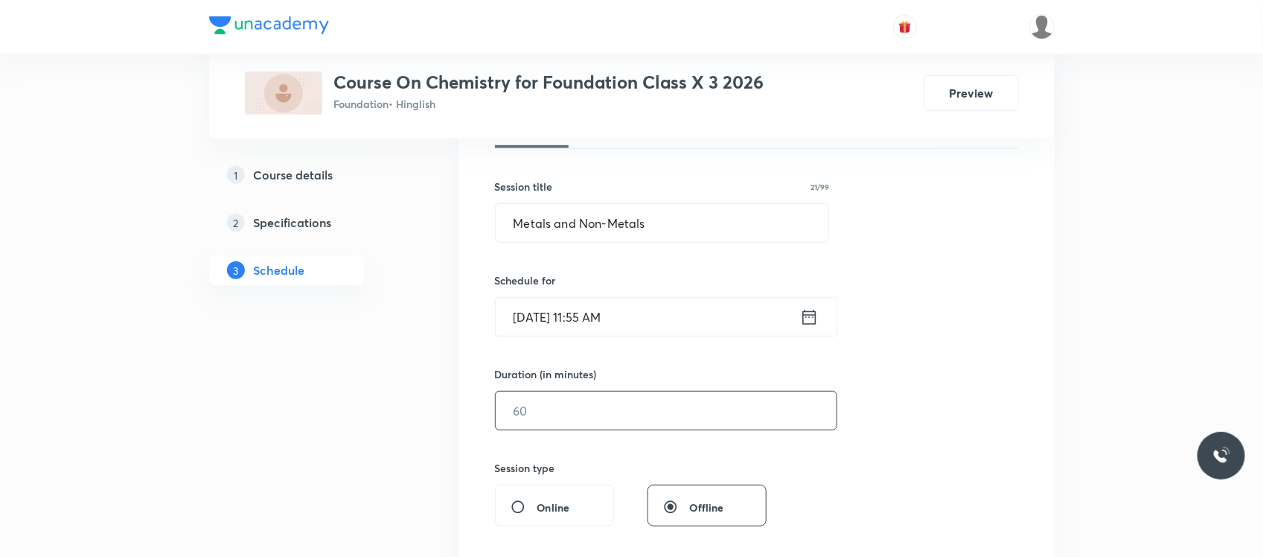
click at [544, 403] on input "text" at bounding box center [666, 411] width 341 height 38
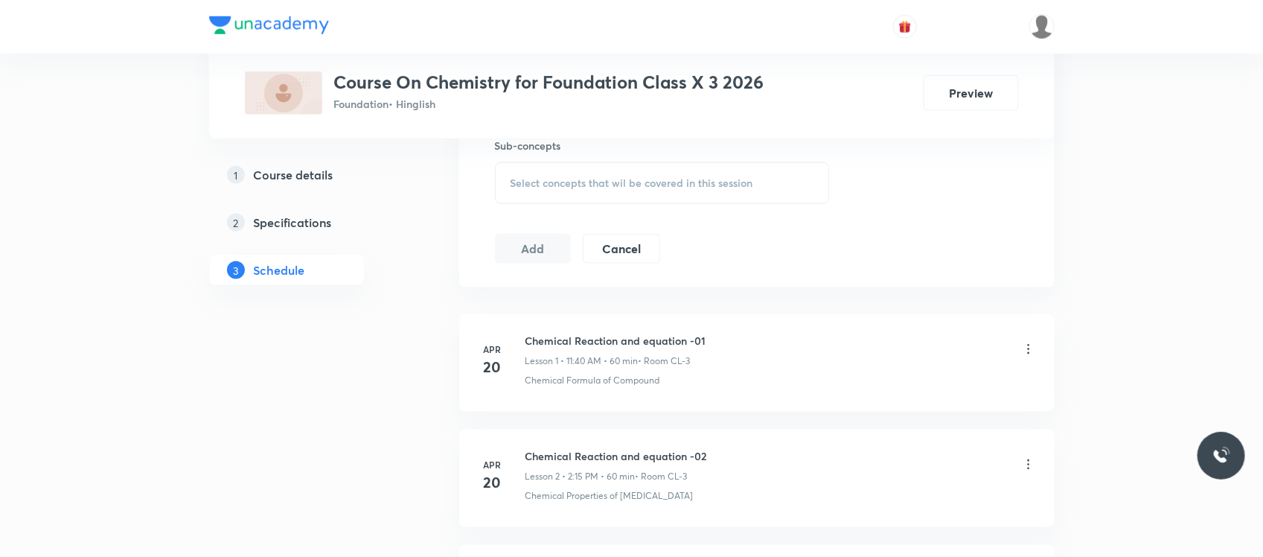
scroll to position [758, 0]
type input "60"
click at [605, 180] on span "Select concepts that wil be covered in this session" at bounding box center [632, 182] width 243 height 12
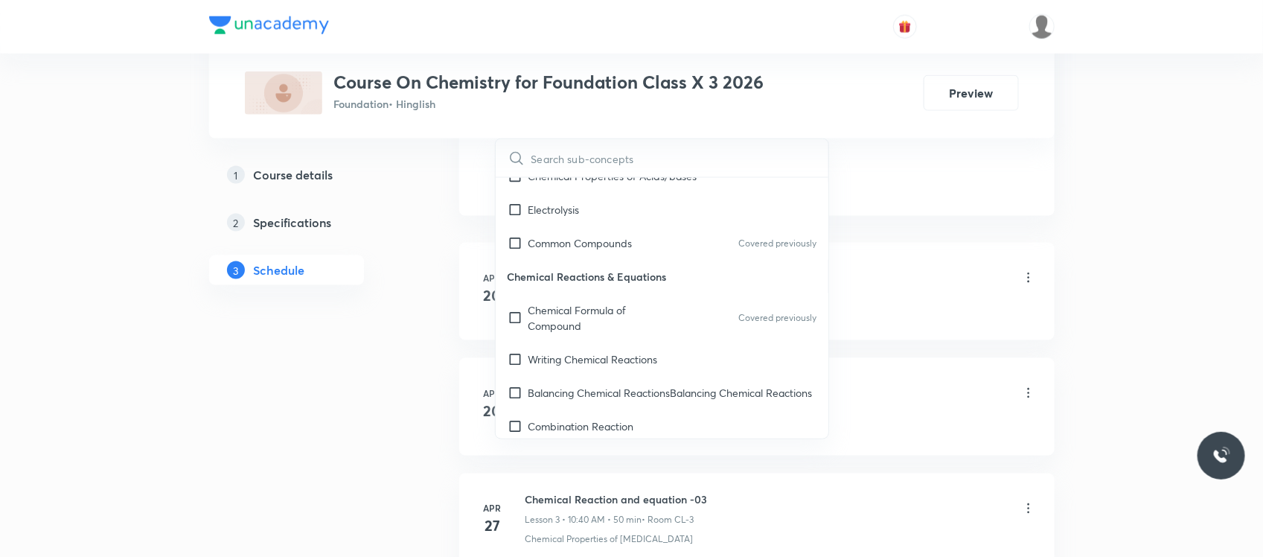
scroll to position [1240, 0]
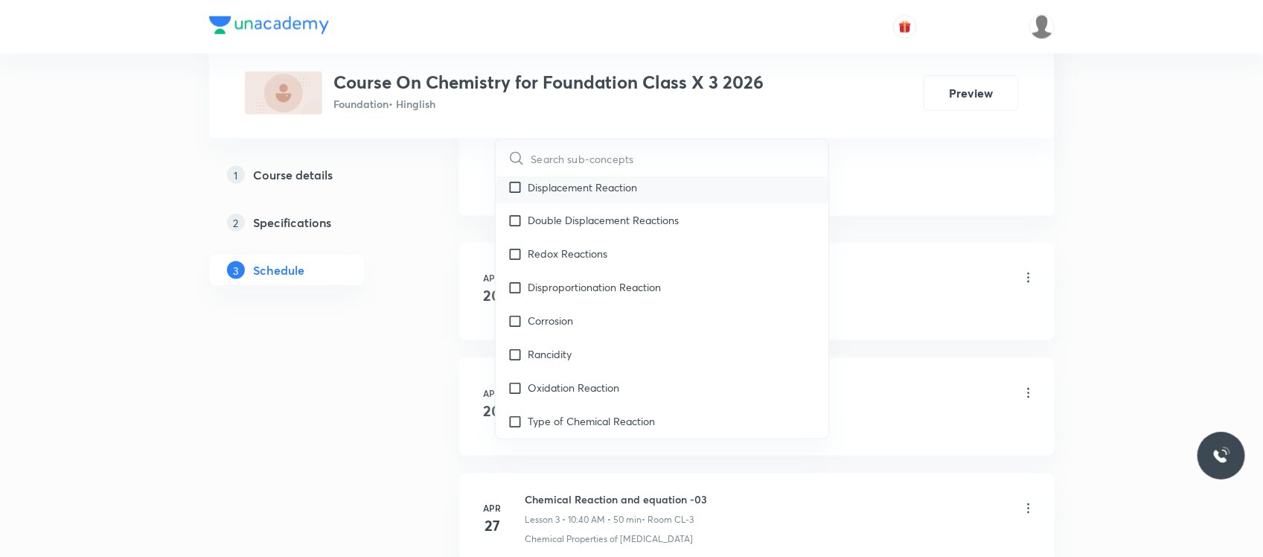
click at [616, 195] on p "Displacement Reaction" at bounding box center [583, 187] width 109 height 16
checkbox input "true"
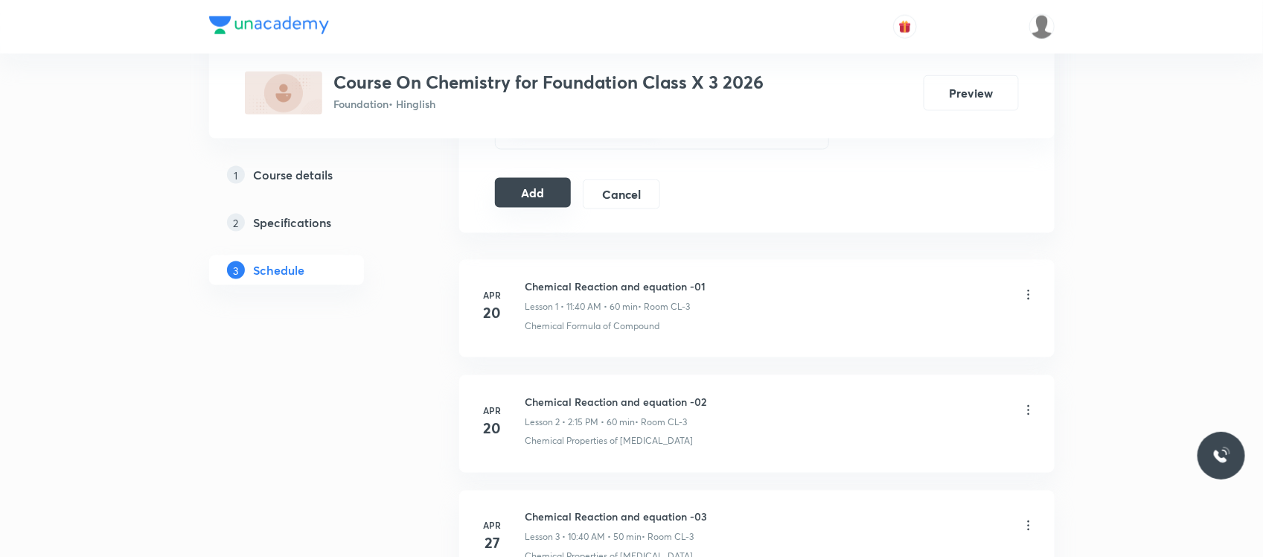
click at [523, 188] on button "Add" at bounding box center [533, 193] width 77 height 30
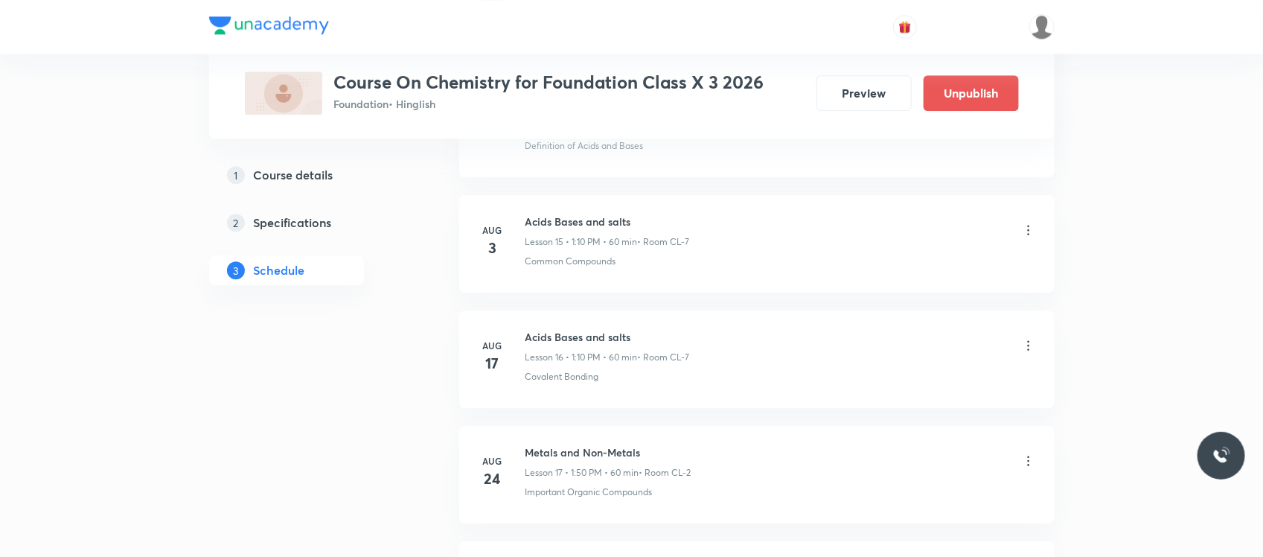
scroll to position [2034, 0]
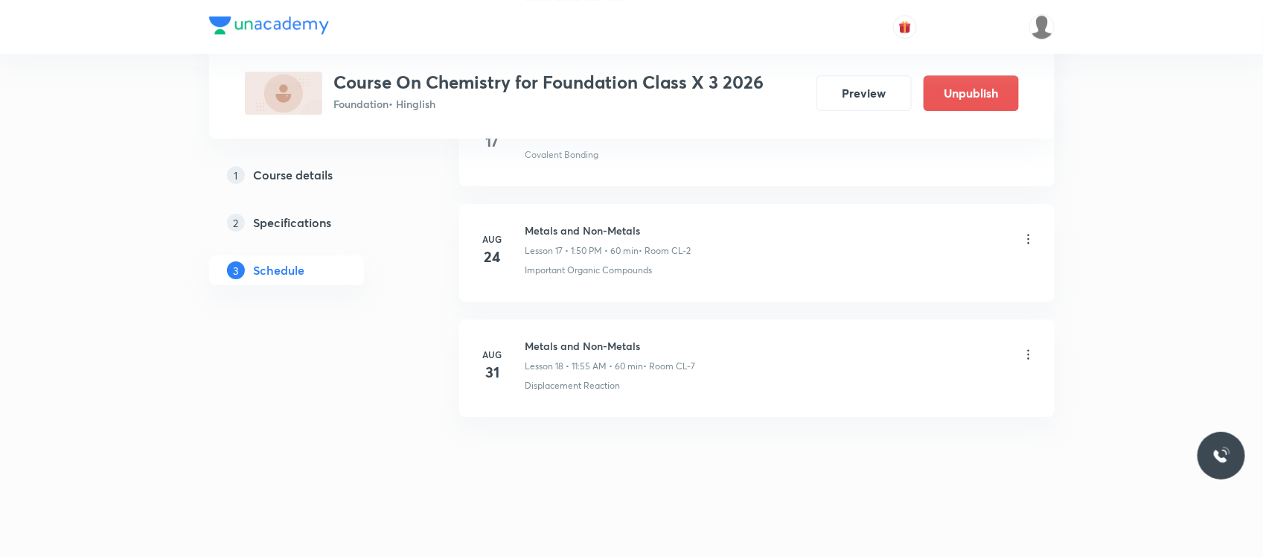
click at [444, 123] on div "Plus Courses Course On Chemistry for Foundation Class X 3 2026 Foundation • Hin…" at bounding box center [632, 69] width 846 height 138
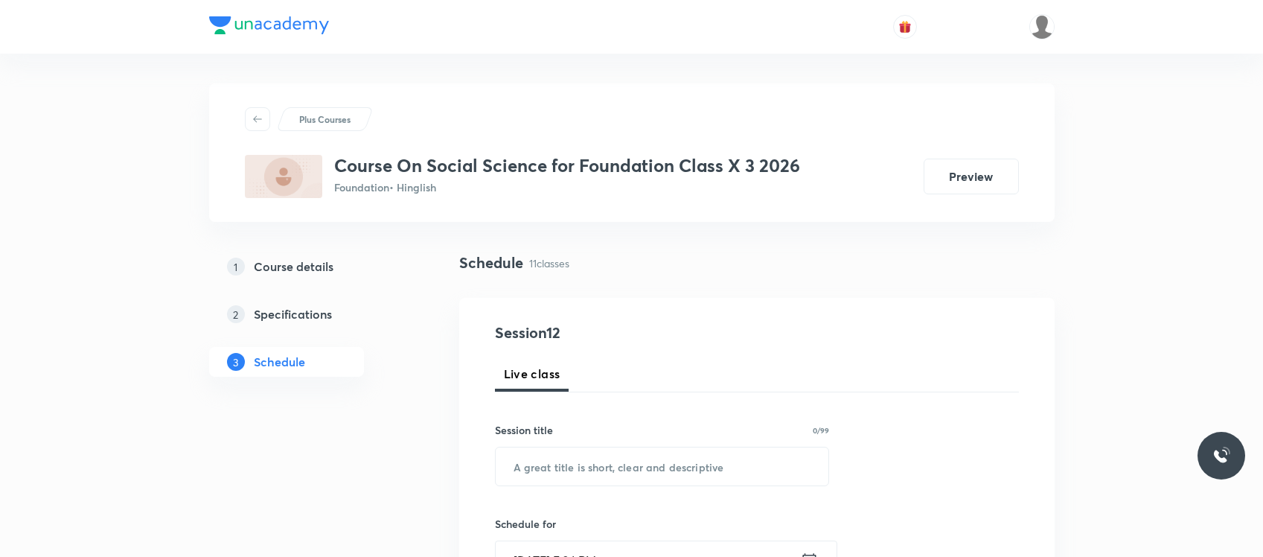
scroll to position [1910, 0]
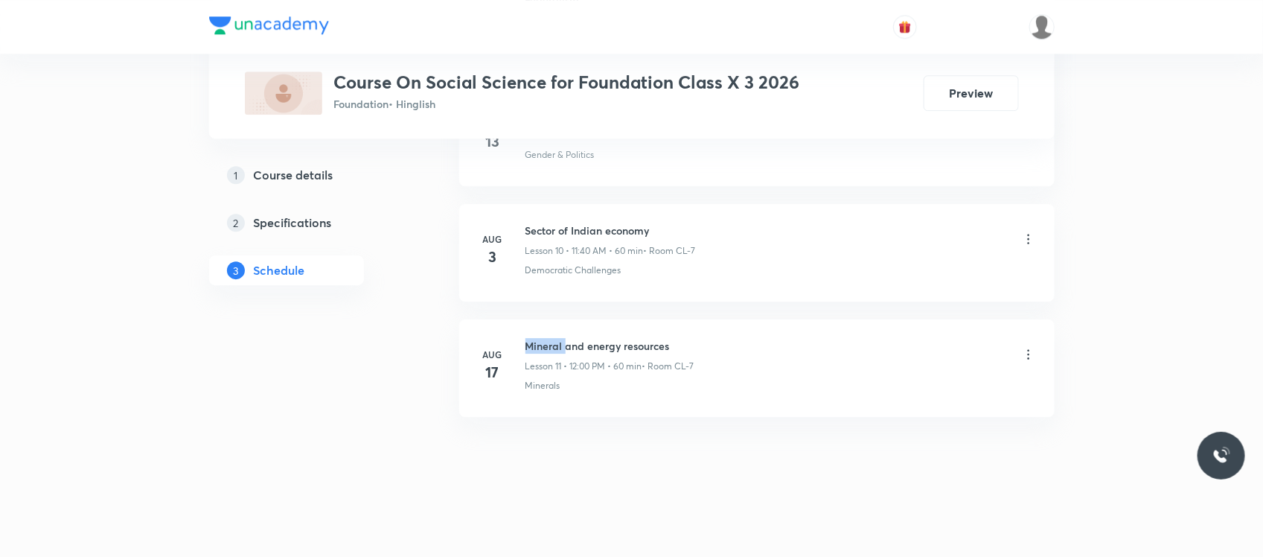
click at [558, 344] on h6 "Mineral and energy resources" at bounding box center [610, 346] width 169 height 16
drag, startPoint x: 0, startPoint y: 0, endPoint x: 558, endPoint y: 344, distance: 655.8
click at [558, 344] on h6 "Mineral and energy resources" at bounding box center [610, 346] width 169 height 16
